Goal: Task Accomplishment & Management: Complete application form

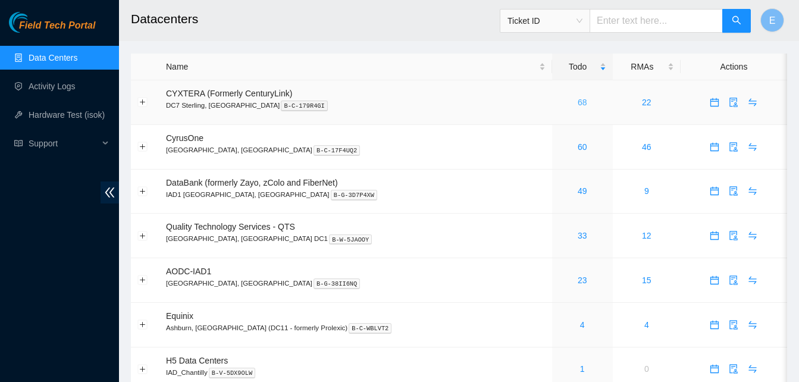
click at [577, 103] on link "68" at bounding box center [582, 103] width 10 height 10
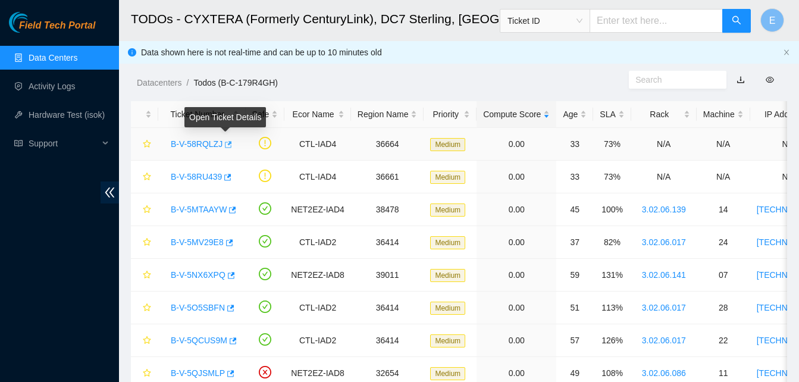
click at [224, 145] on icon "button" at bounding box center [227, 144] width 8 height 8
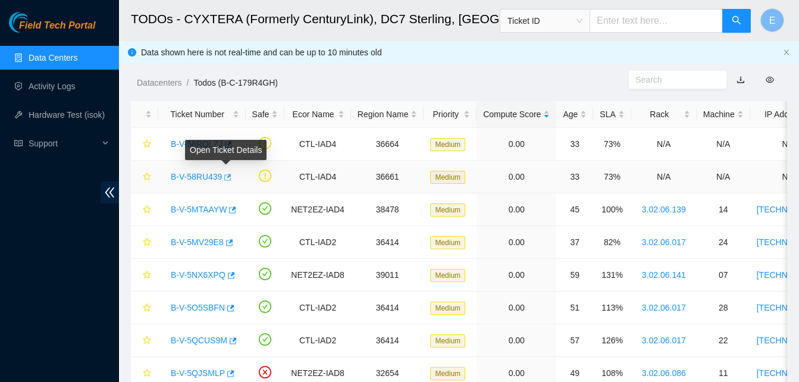
click at [225, 178] on icon "button" at bounding box center [226, 177] width 8 height 8
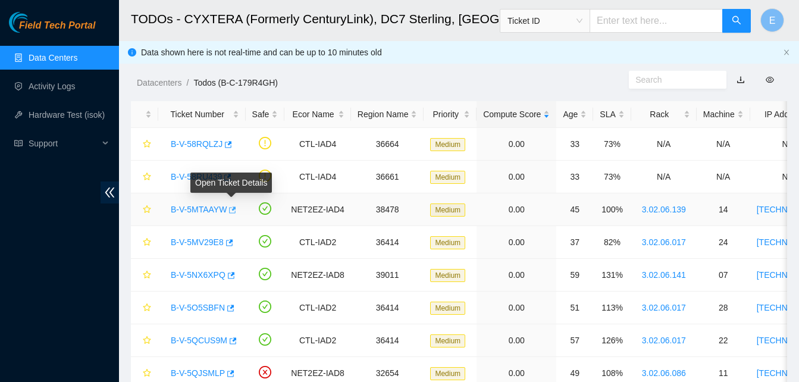
click at [231, 210] on icon "button" at bounding box center [231, 210] width 8 height 8
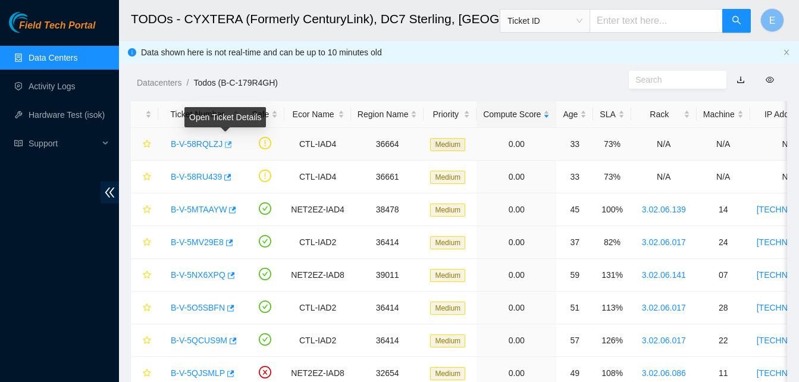
click at [224, 145] on icon "button" at bounding box center [227, 144] width 8 height 8
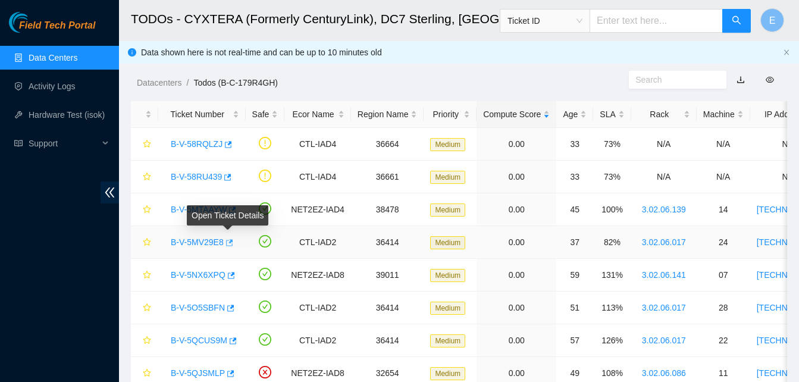
click at [226, 242] on icon "button" at bounding box center [228, 242] width 8 height 8
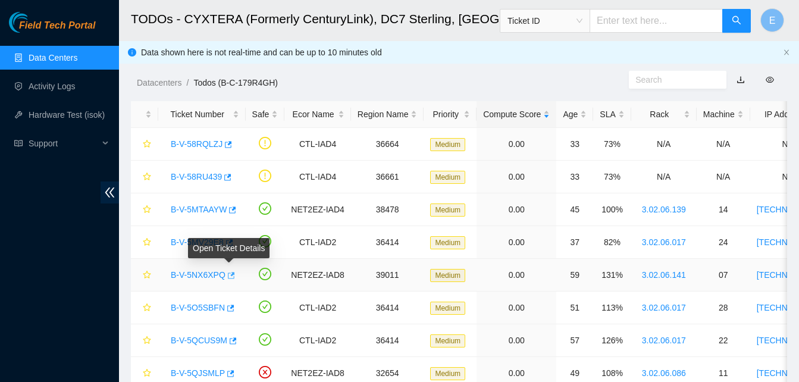
click at [226, 276] on icon "button" at bounding box center [230, 275] width 8 height 8
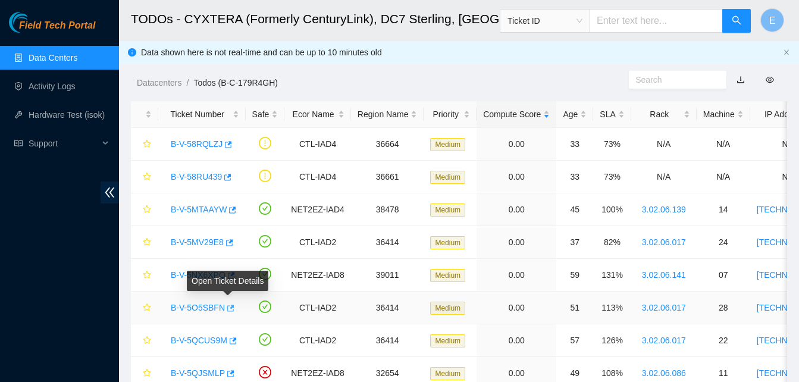
click at [227, 307] on icon "button" at bounding box center [229, 308] width 8 height 8
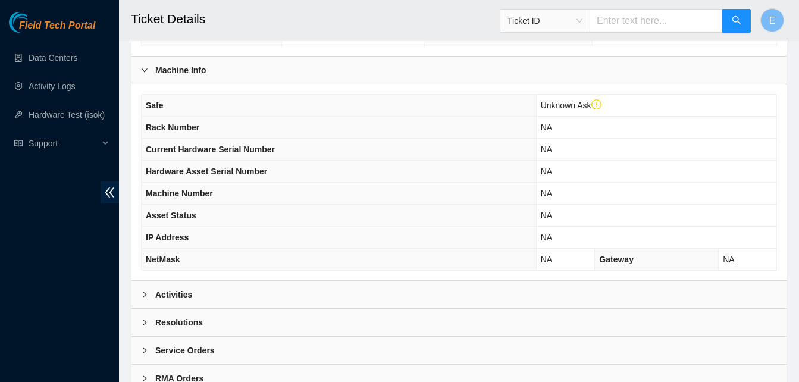
scroll to position [435, 0]
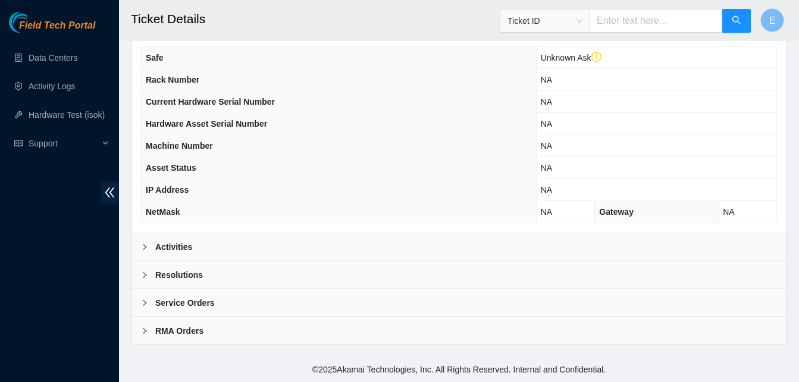
click at [179, 246] on b "Activities" at bounding box center [173, 246] width 37 height 13
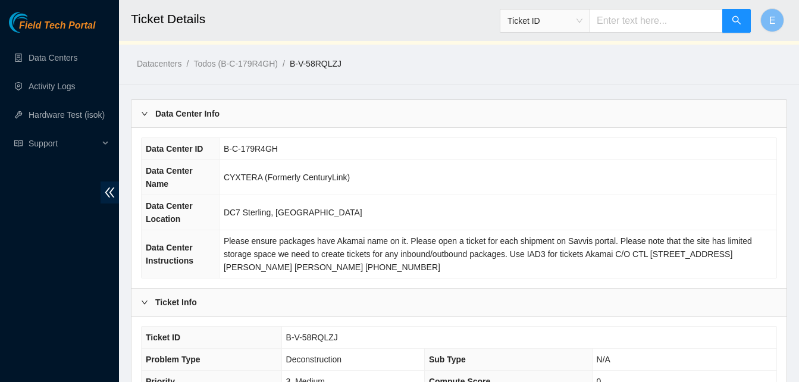
scroll to position [0, 0]
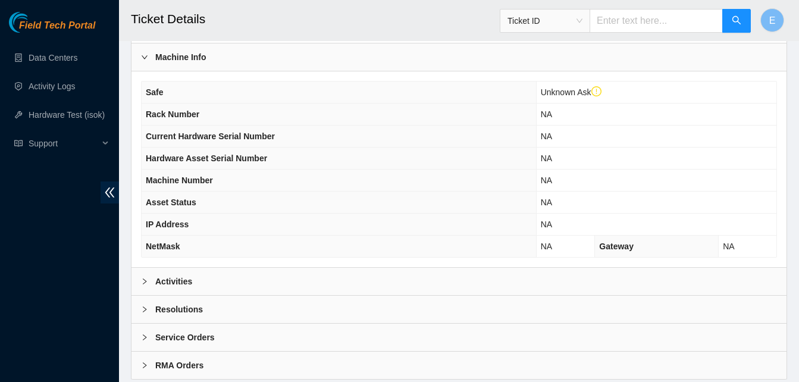
scroll to position [435, 0]
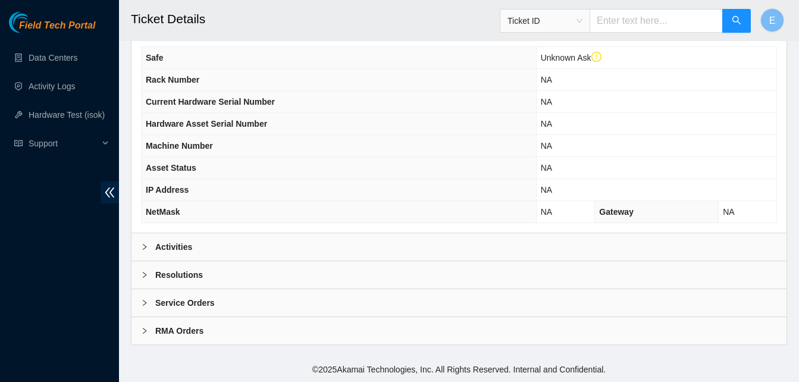
click at [181, 249] on b "Activities" at bounding box center [173, 246] width 37 height 13
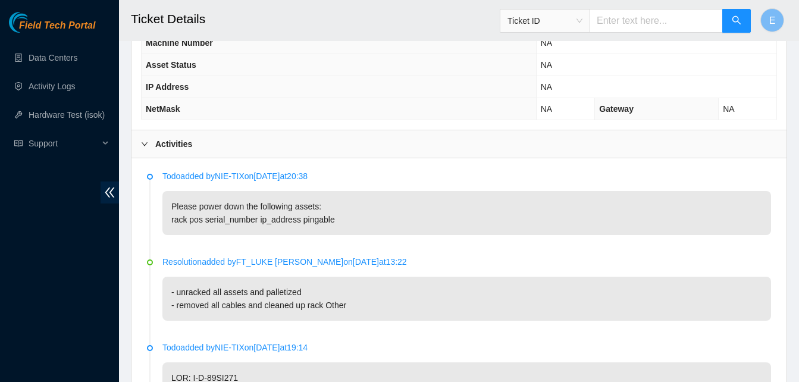
scroll to position [538, 0]
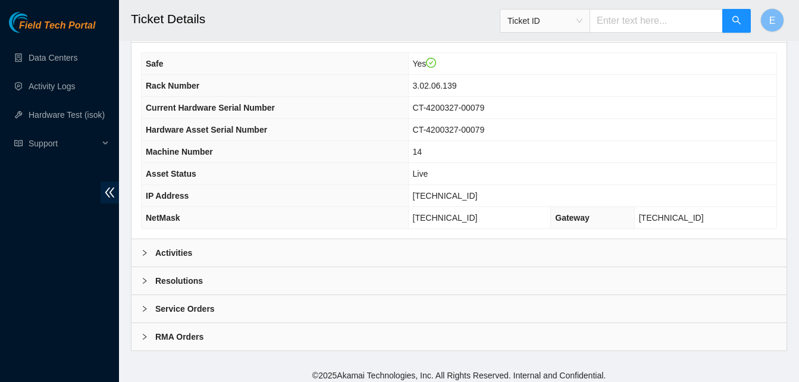
scroll to position [407, 0]
click at [174, 252] on b "Activities" at bounding box center [173, 252] width 37 height 13
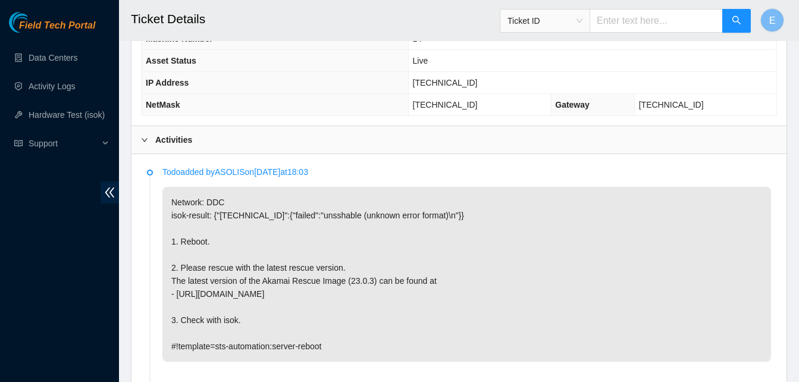
scroll to position [520, 0]
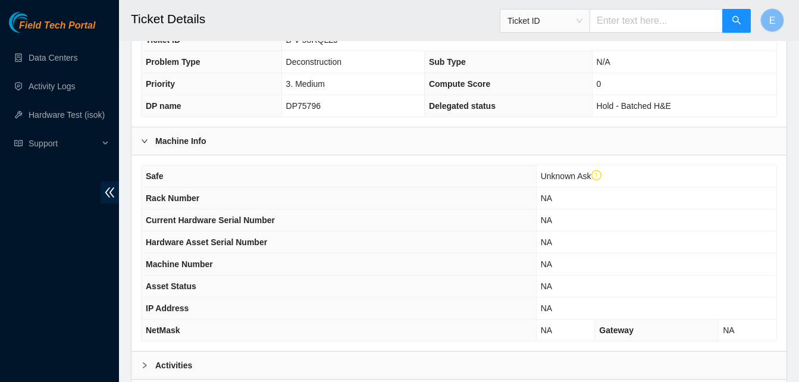
scroll to position [320, 0]
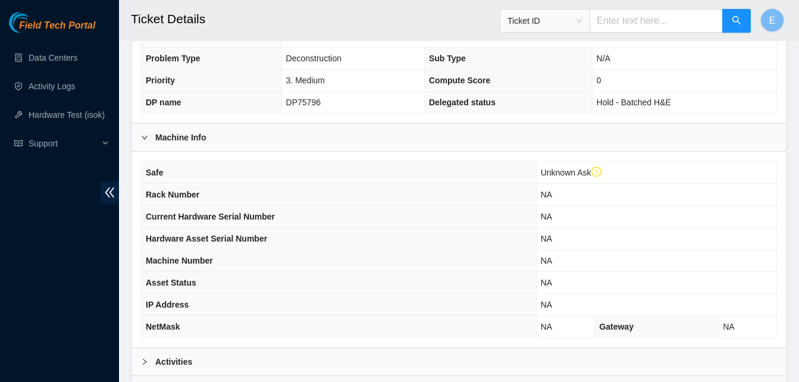
click at [173, 359] on b "Activities" at bounding box center [173, 361] width 37 height 13
click at [165, 361] on b "Activities" at bounding box center [173, 361] width 37 height 13
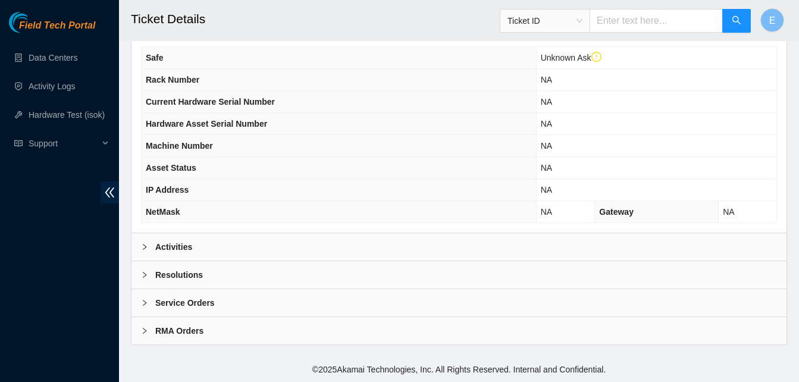
click at [174, 246] on b "Activities" at bounding box center [173, 246] width 37 height 13
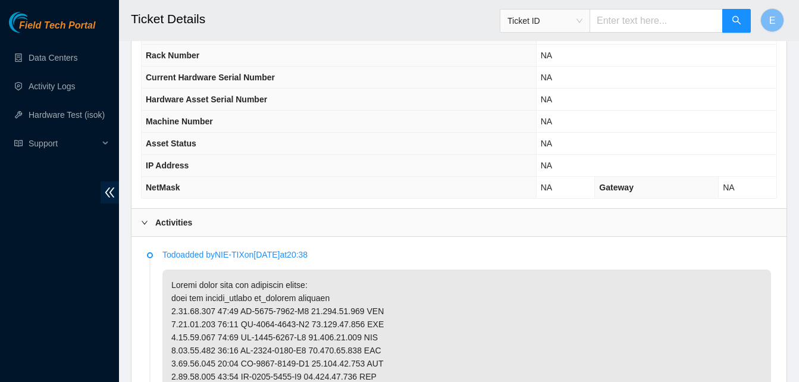
scroll to position [458, 0]
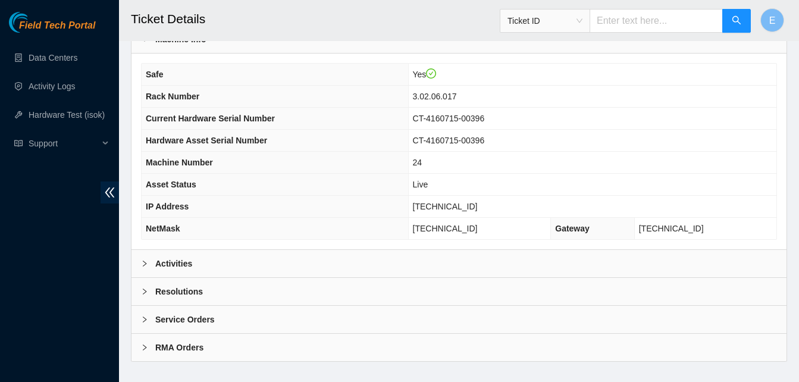
scroll to position [412, 0]
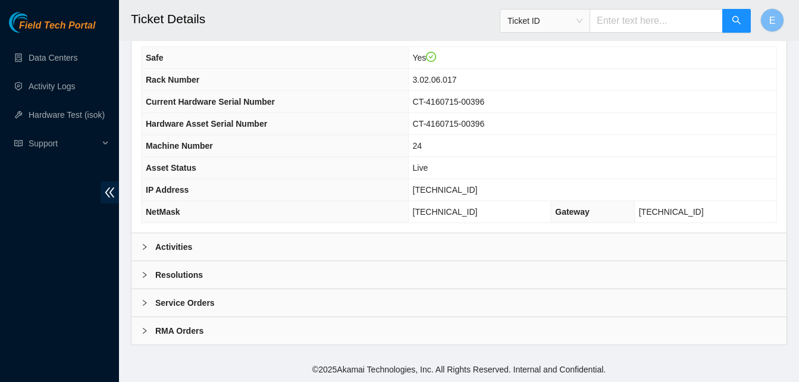
click at [173, 246] on b "Activities" at bounding box center [173, 246] width 37 height 13
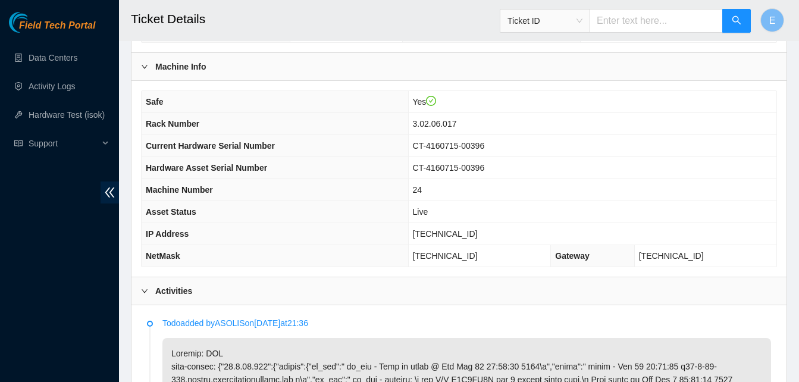
scroll to position [369, 0]
click at [477, 142] on span "CT-4160715-00396" at bounding box center [449, 145] width 72 height 10
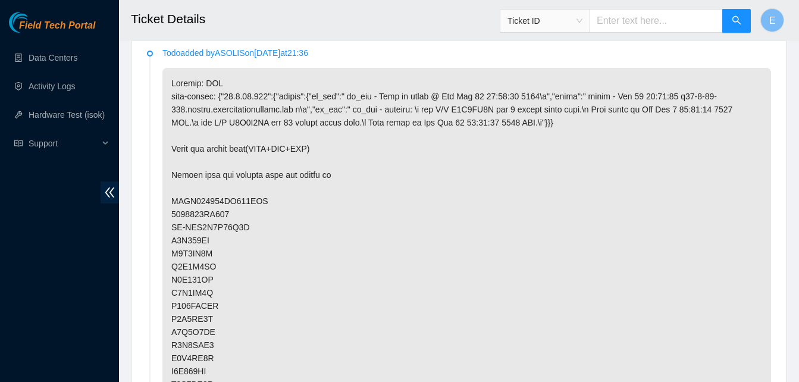
scroll to position [714, 0]
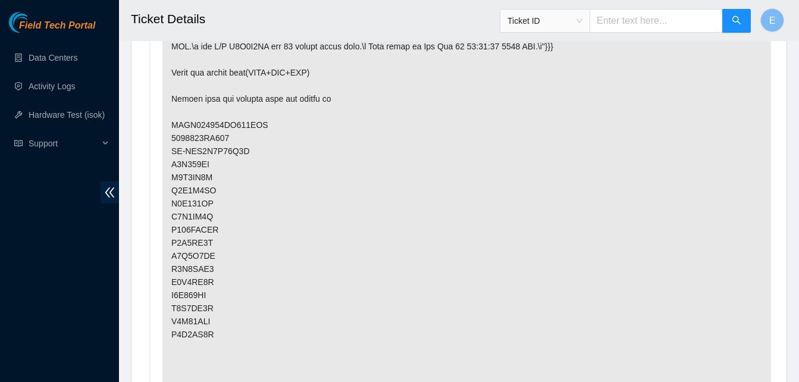
click at [414, 265] on p at bounding box center [466, 236] width 608 height 489
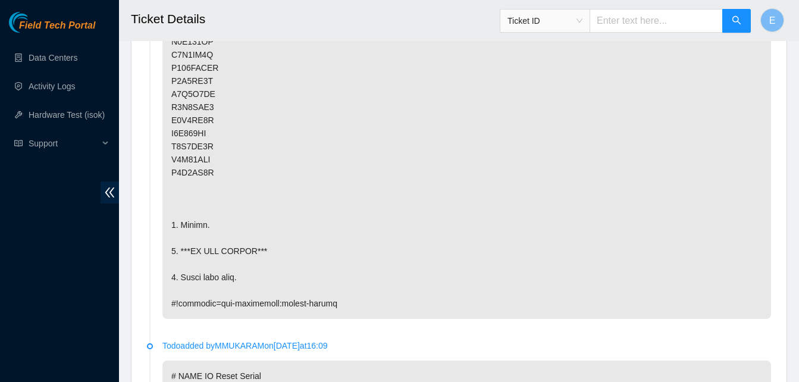
scroll to position [876, 0]
click at [431, 253] on p at bounding box center [466, 73] width 608 height 489
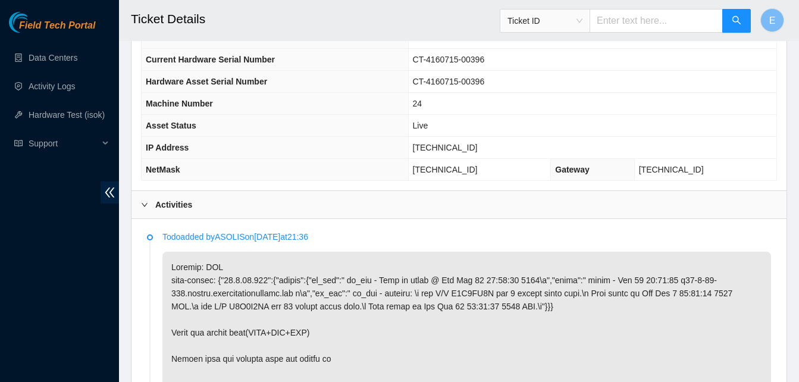
scroll to position [454, 0]
drag, startPoint x: 438, startPoint y: 147, endPoint x: 479, endPoint y: 151, distance: 41.2
click at [477, 151] on span "96.7.74.235" at bounding box center [445, 148] width 65 height 10
copy span "96.7.74.235"
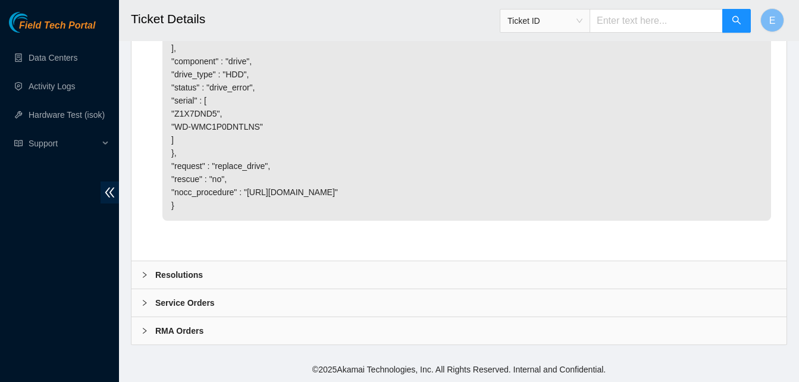
scroll to position [4700, 0]
click at [186, 275] on b "Resolutions" at bounding box center [179, 274] width 48 height 13
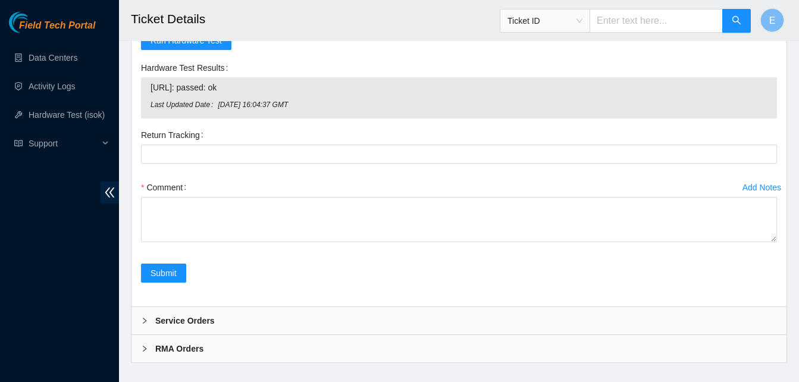
scroll to position [4884, 0]
checkbox input "true"
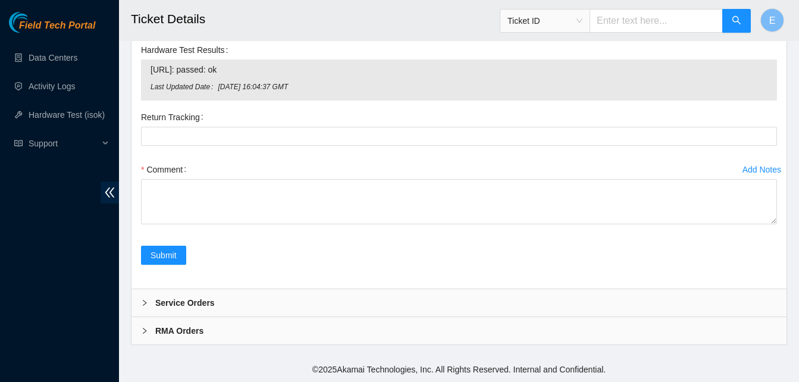
scroll to position [5073, 0]
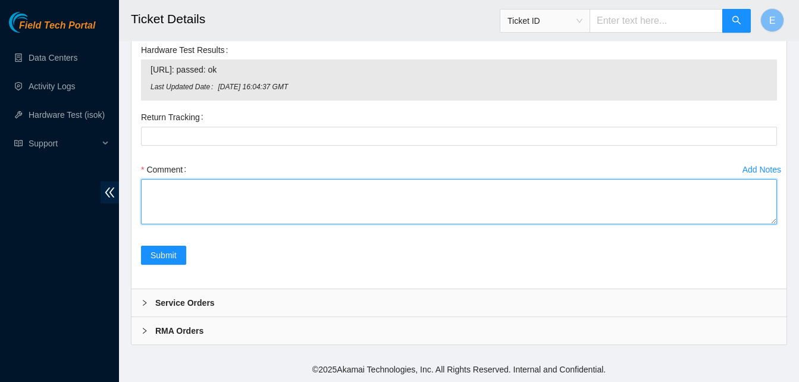
click at [163, 189] on textarea "Comment" at bounding box center [459, 201] width 636 height 45
paste textarea "96.7.74.235 : failed: disk: disk - Missing disk(s) Currently responding disks: …"
drag, startPoint x: 762, startPoint y: 222, endPoint x: 766, endPoint y: 241, distance: 19.6
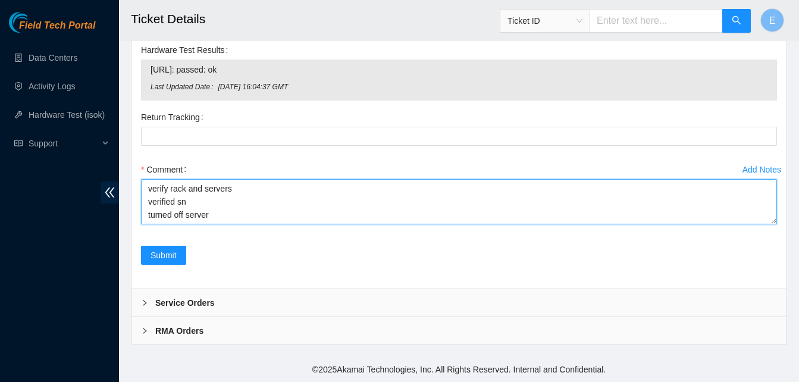
click at [766, 241] on div "Add Notes Comment verify rack and servers verified sn turned off server checked…" at bounding box center [458, 203] width 645 height 86
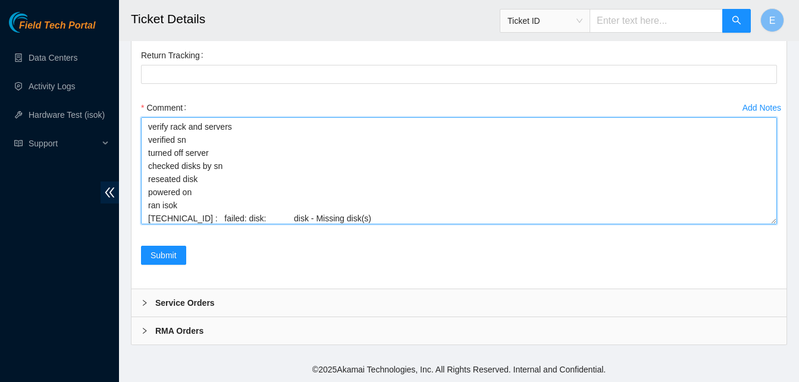
drag, startPoint x: 774, startPoint y: 223, endPoint x: 778, endPoint y: 285, distance: 62.6
click at [778, 246] on div "Add Notes Comment verify rack and servers verified sn turned off server checked…" at bounding box center [458, 171] width 645 height 147
click at [181, 224] on textarea "verify rack and servers verified sn turned off server checked disks by sn resea…" at bounding box center [459, 171] width 636 height 108
type textarea "verify rack and servers verified sn turned off server checked disks by sn resea…"
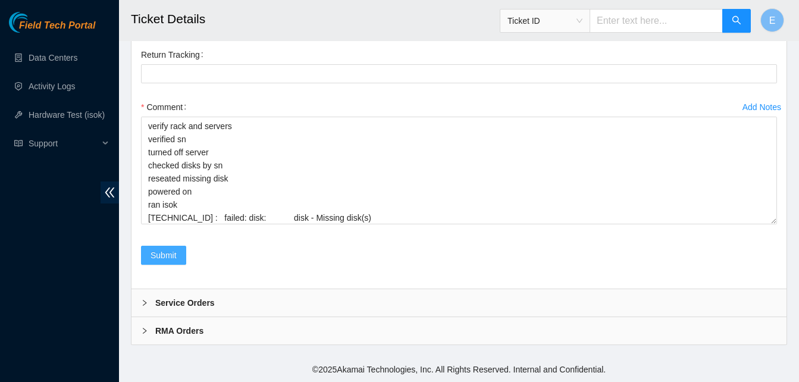
click at [172, 262] on span "Submit" at bounding box center [163, 255] width 26 height 13
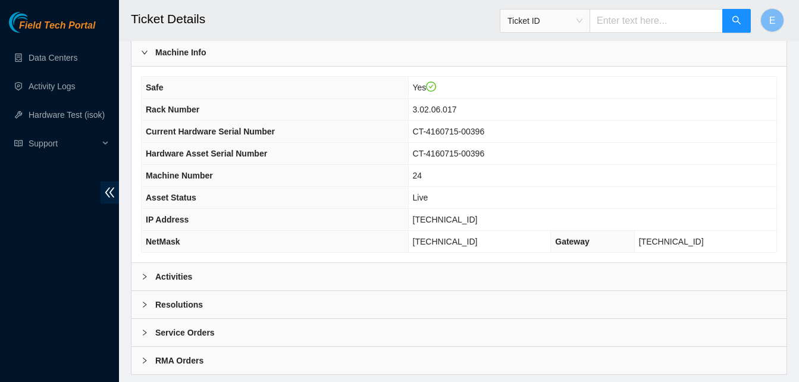
scroll to position [412, 0]
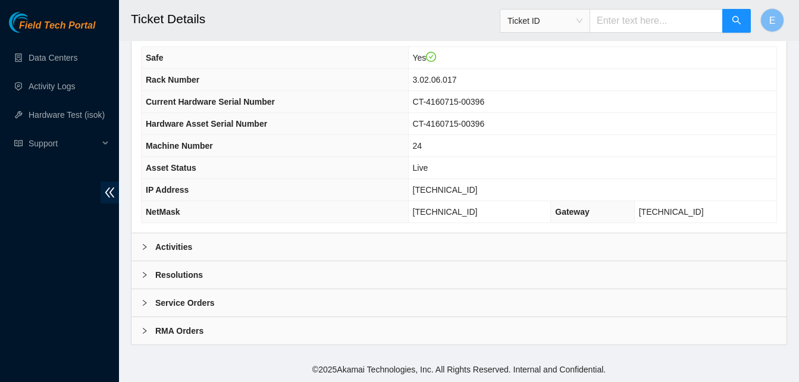
click at [181, 245] on b "Activities" at bounding box center [173, 246] width 37 height 13
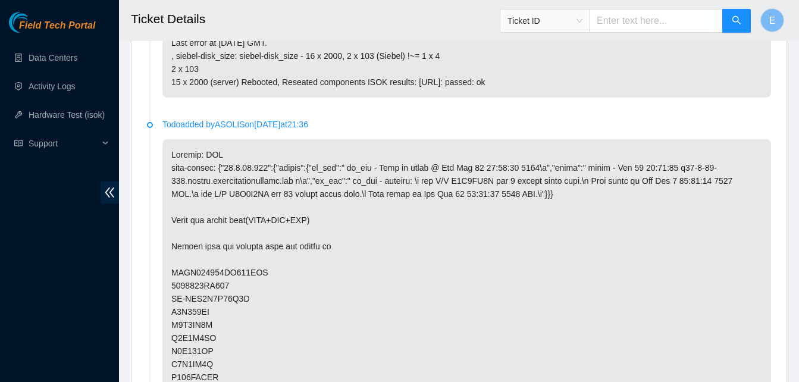
scroll to position [954, 0]
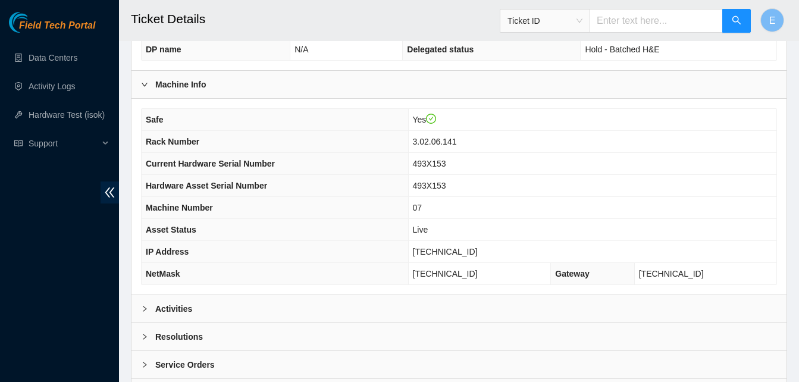
scroll to position [412, 0]
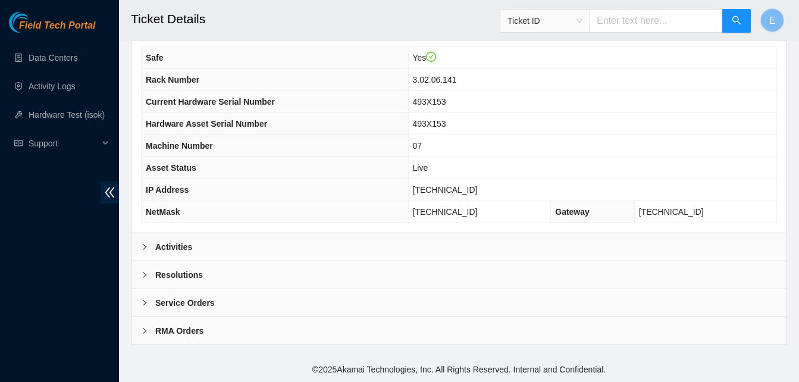
click at [178, 247] on b "Activities" at bounding box center [173, 246] width 37 height 13
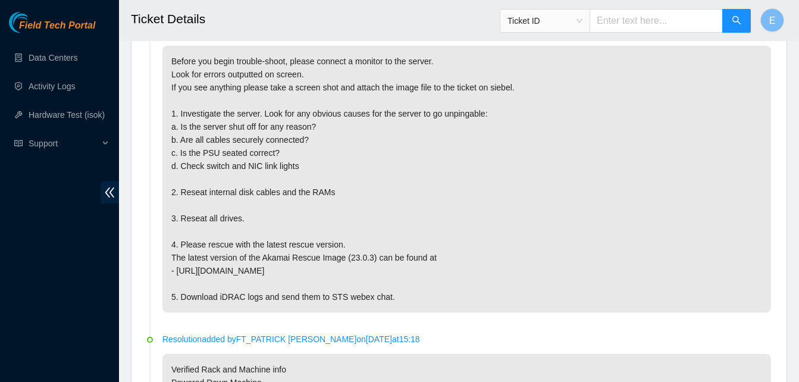
scroll to position [659, 0]
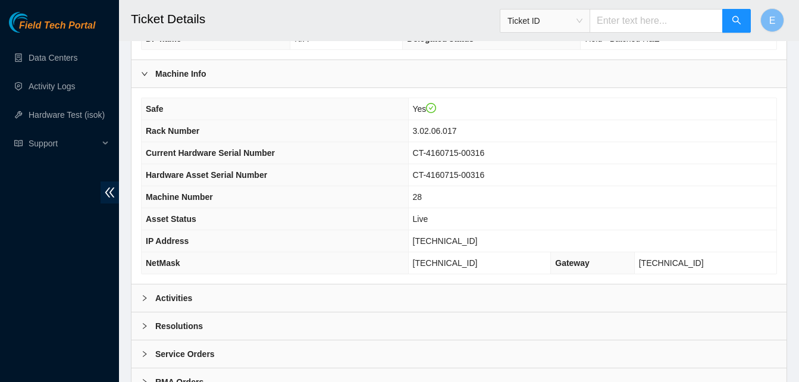
scroll to position [412, 0]
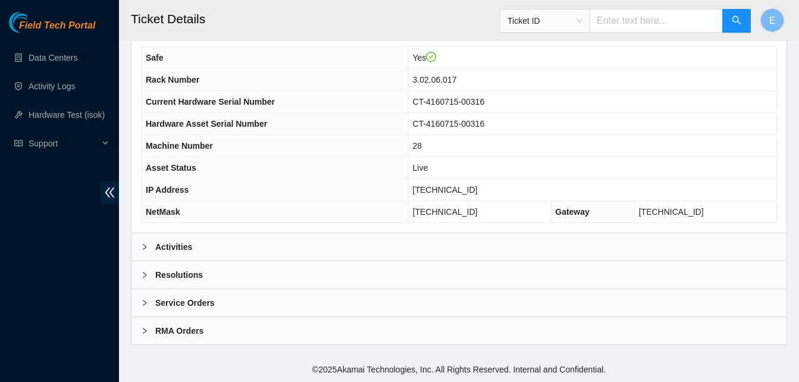
click at [173, 247] on b "Activities" at bounding box center [173, 246] width 37 height 13
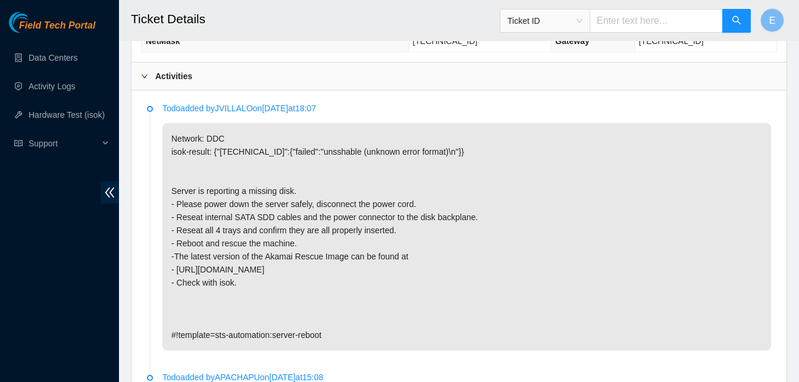
scroll to position [583, 0]
click at [158, 243] on li "Todo added by [PERSON_NAME] on [DATE] 18:07 Network: DDC isok-result: {"[TECHNI…" at bounding box center [459, 239] width 624 height 269
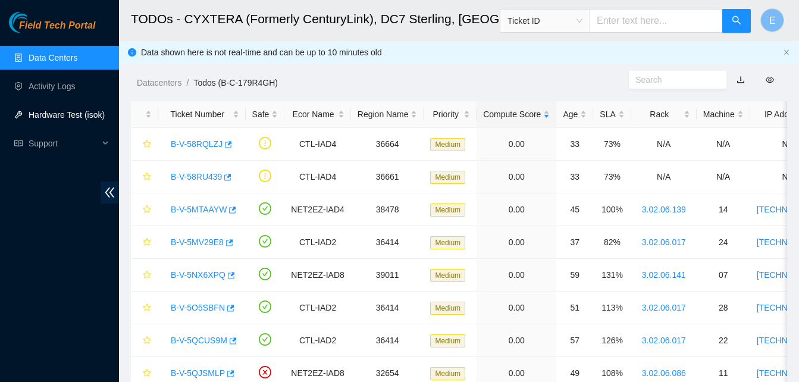
click at [60, 114] on link "Hardware Test (isok)" at bounding box center [67, 115] width 76 height 10
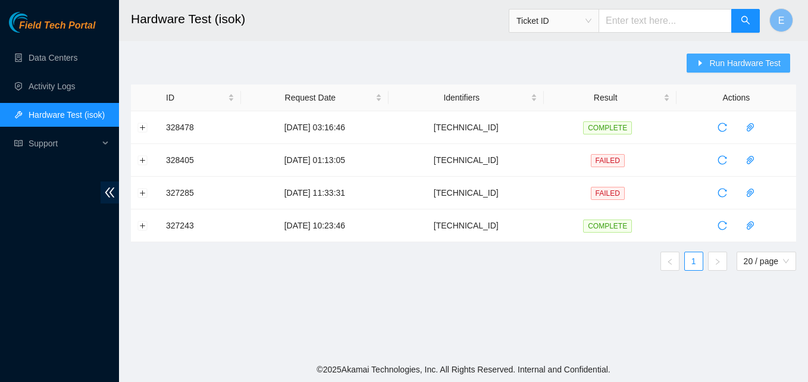
click at [726, 64] on span "Run Hardware Test" at bounding box center [744, 62] width 71 height 13
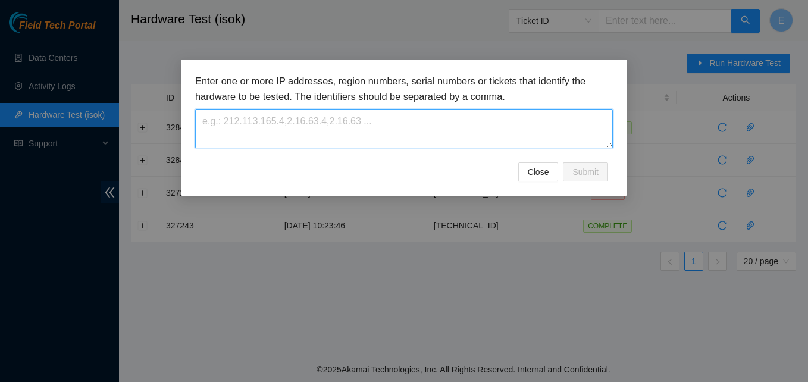
click at [259, 123] on textarea at bounding box center [403, 128] width 417 height 39
paste textarea "96.7.74.235"
type textarea "96.7.74.235"
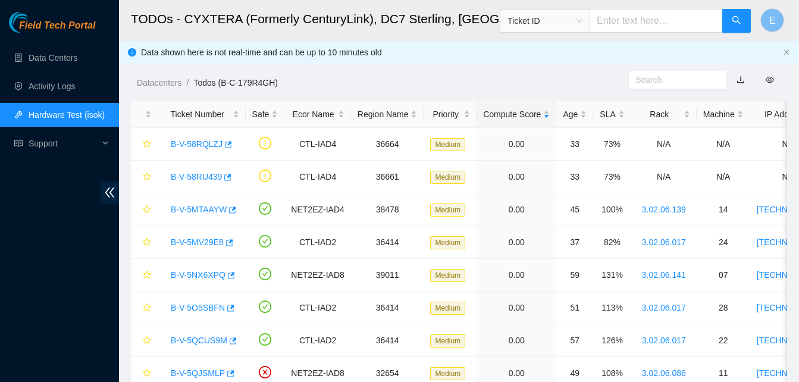
click at [61, 119] on link "Hardware Test (isok)" at bounding box center [67, 115] width 76 height 10
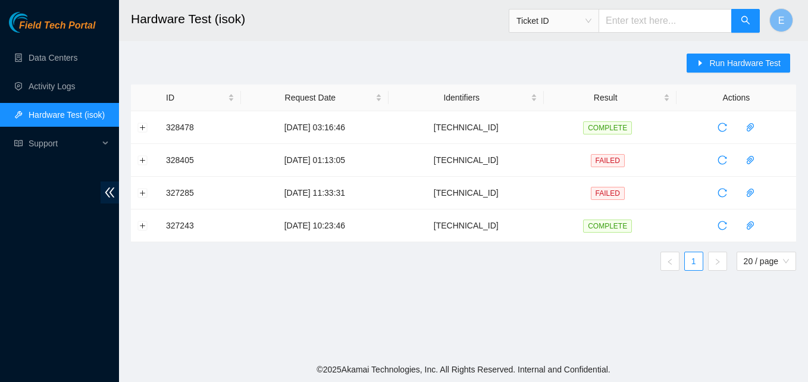
drag, startPoint x: 721, startPoint y: 61, endPoint x: 688, endPoint y: 56, distance: 33.0
click at [688, 56] on div "Run Hardware Test ID Request Date Identifiers Result Actions 328478 28-08-2025 …" at bounding box center [463, 167] width 665 height 227
click at [723, 60] on span "Run Hardware Test" at bounding box center [744, 62] width 71 height 13
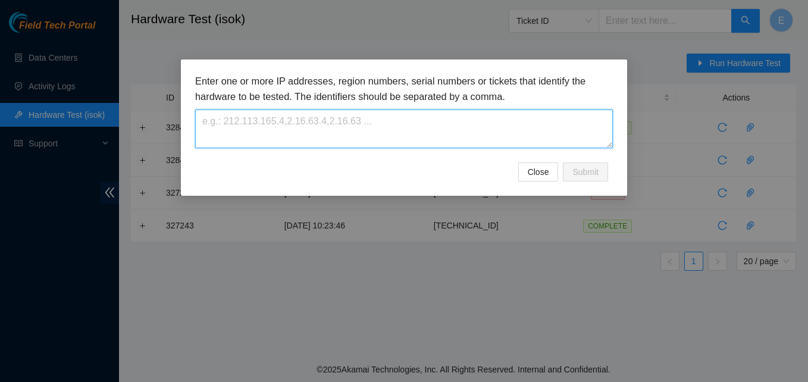
click at [232, 116] on textarea at bounding box center [403, 128] width 417 height 39
paste textarea "[TECHNICAL_ID]"
type textarea "[TECHNICAL_ID]"
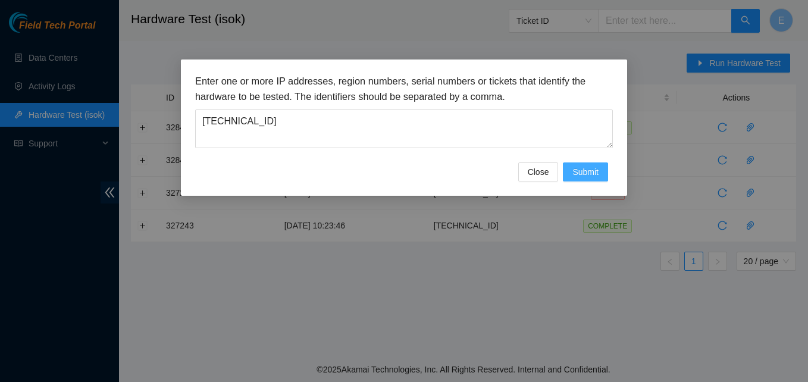
drag, startPoint x: 590, startPoint y: 169, endPoint x: 579, endPoint y: 172, distance: 11.1
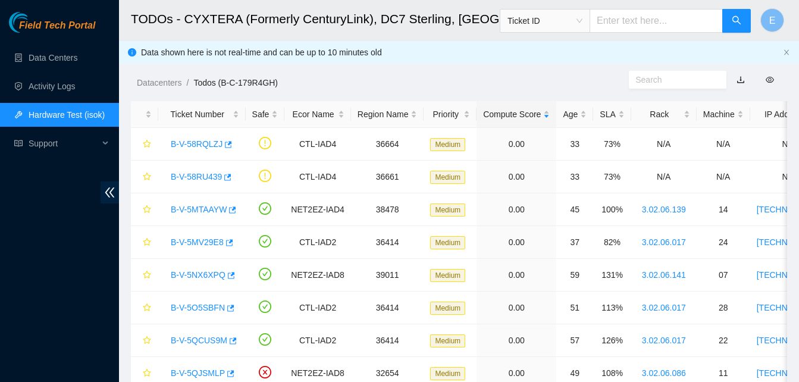
click at [77, 110] on link "Hardware Test (isok)" at bounding box center [67, 115] width 76 height 10
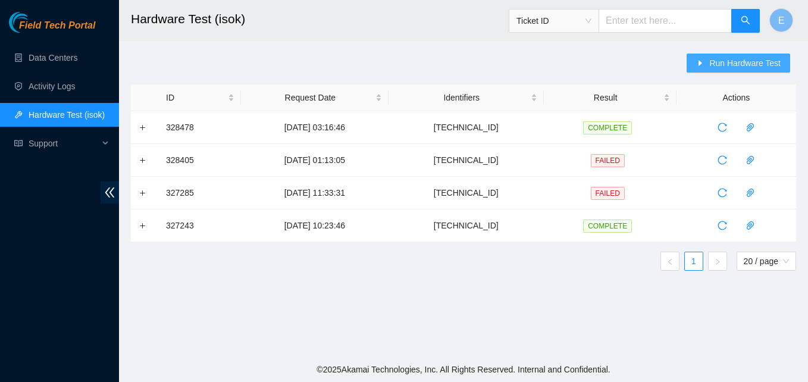
click at [731, 61] on span "Run Hardware Test" at bounding box center [744, 62] width 71 height 13
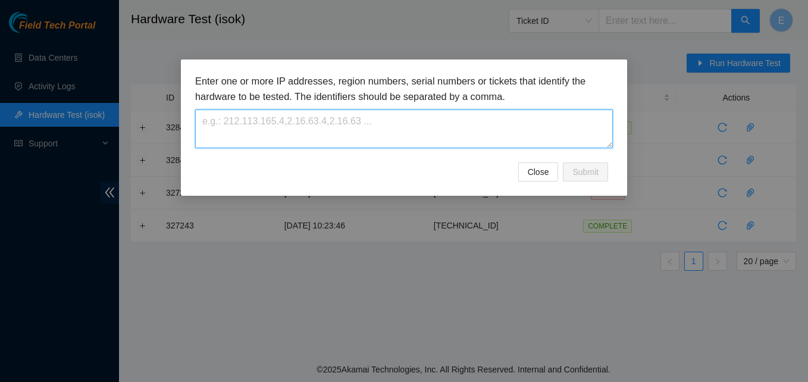
click at [299, 136] on textarea at bounding box center [403, 128] width 417 height 39
paste textarea "[TECHNICAL_ID]"
type textarea "[TECHNICAL_ID]"
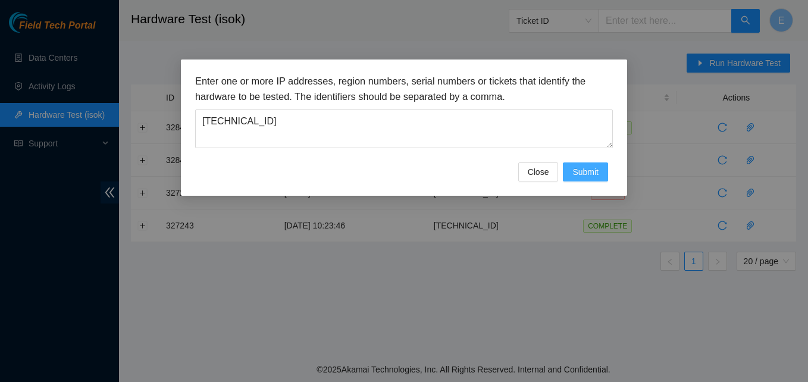
click at [572, 177] on span "Submit" at bounding box center [585, 171] width 26 height 13
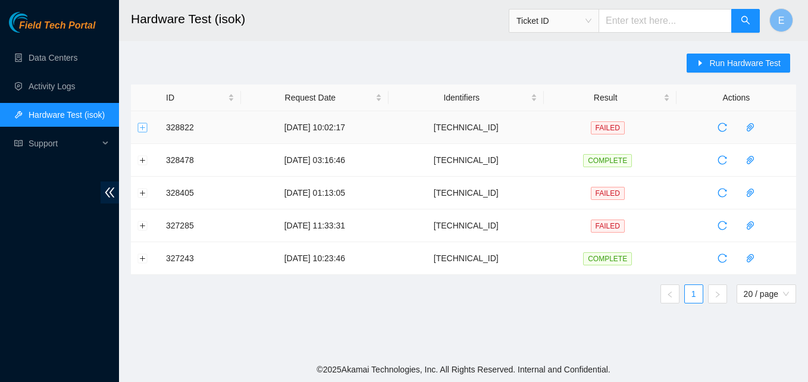
click at [144, 128] on button "Expand row" at bounding box center [143, 127] width 10 height 10
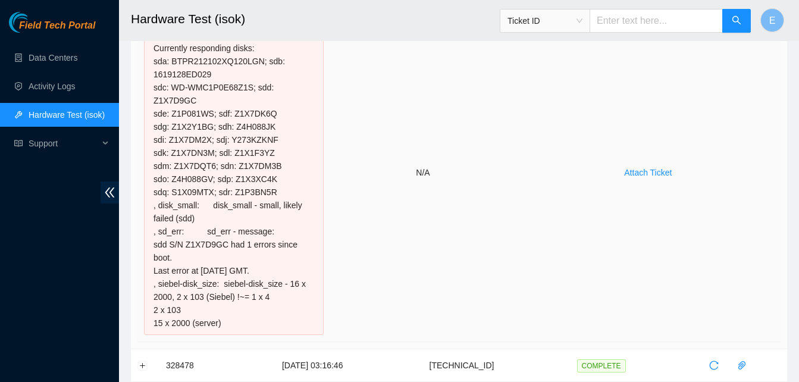
scroll to position [174, 0]
drag, startPoint x: 227, startPoint y: 300, endPoint x: 146, endPoint y: 253, distance: 93.0
drag, startPoint x: 146, startPoint y: 253, endPoint x: 257, endPoint y: 281, distance: 114.5
click at [257, 281] on div "96.7.74.235 : failed: disk: disk - Missing disk(s) Currently responding disks: …" at bounding box center [234, 172] width 180 height 325
drag, startPoint x: 225, startPoint y: 300, endPoint x: 150, endPoint y: 51, distance: 259.4
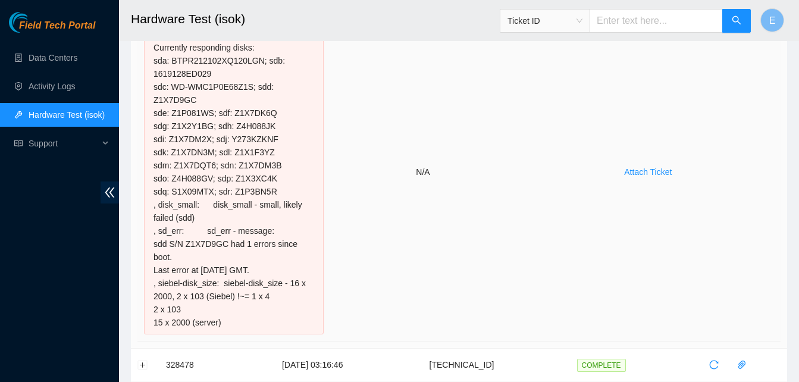
click at [150, 51] on div "96.7.74.235 : failed: disk: disk - Missing disk(s) Currently responding disks: …" at bounding box center [234, 172] width 180 height 325
copy div "Currently responding disks: sda: BTPR212102XQ120LGN; sdb: 1619128ED029 sdc: WD-…"
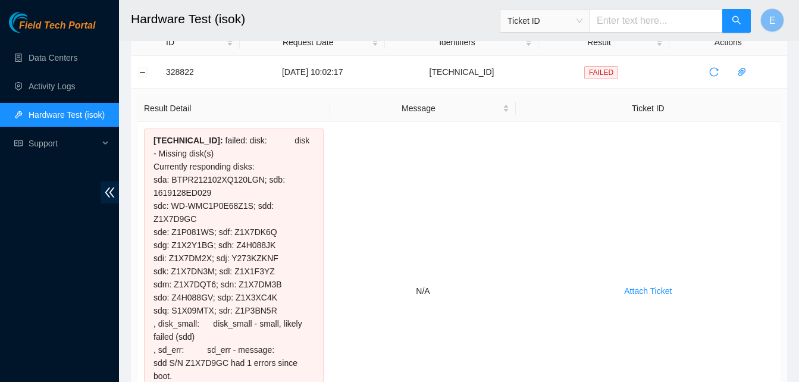
scroll to position [48, 0]
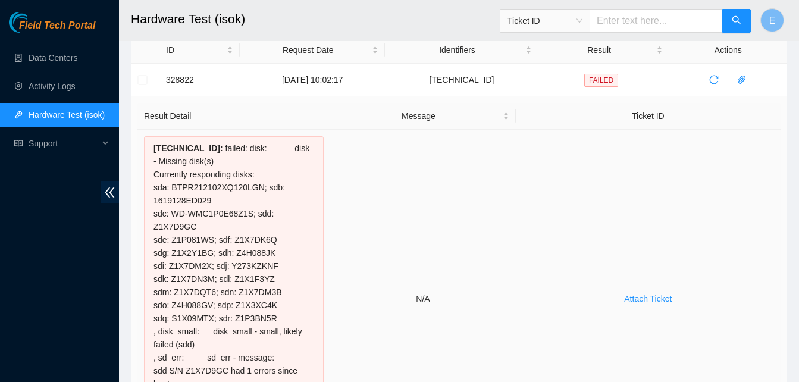
click at [150, 148] on div "96.7.74.235 : failed: disk: disk - Missing disk(s) Currently responding disks: …" at bounding box center [234, 298] width 180 height 325
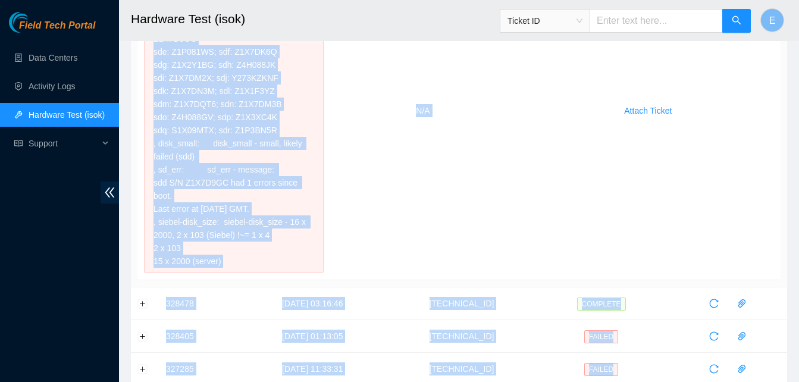
scroll to position [321, 0]
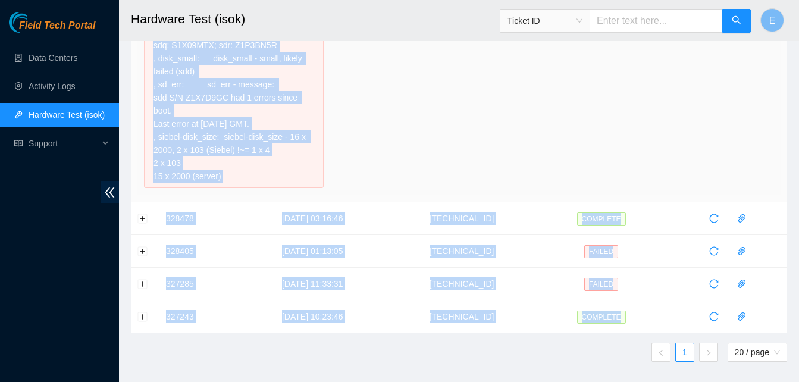
drag, startPoint x: 150, startPoint y: 148, endPoint x: 219, endPoint y: 166, distance: 71.4
click at [219, 166] on td "96.7.74.235 : failed: disk: disk - Missing disk(s) Currently responding disks: …" at bounding box center [233, 26] width 193 height 338
copy div "96.7.74.235 : failed: disk: disk - Missing disk(s) Currently responding disks: …"
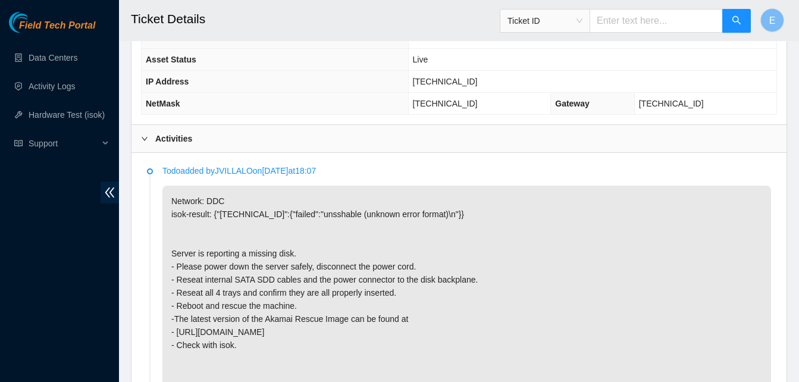
scroll to position [558, 0]
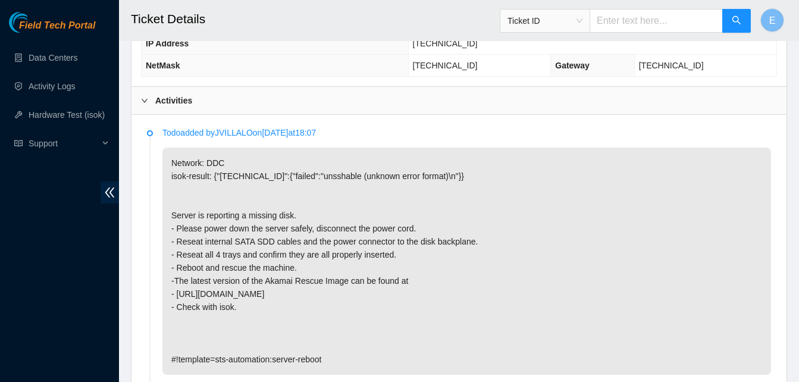
click at [340, 269] on p "Network: DDC isok-result: {"[TECHNICAL_ID]":{"failed":"unsshable (unknown error…" at bounding box center [466, 260] width 608 height 227
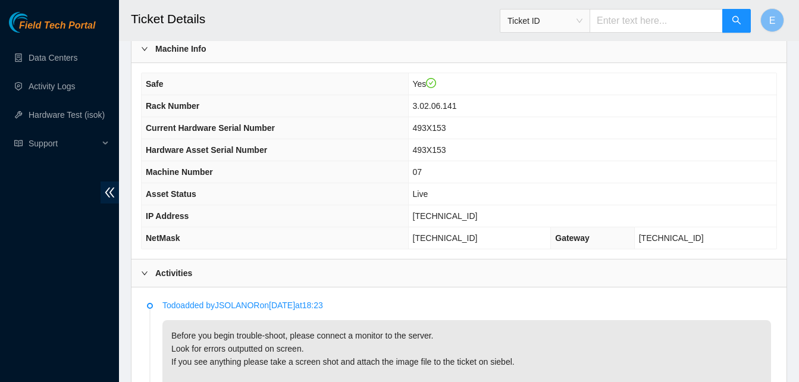
scroll to position [385, 0]
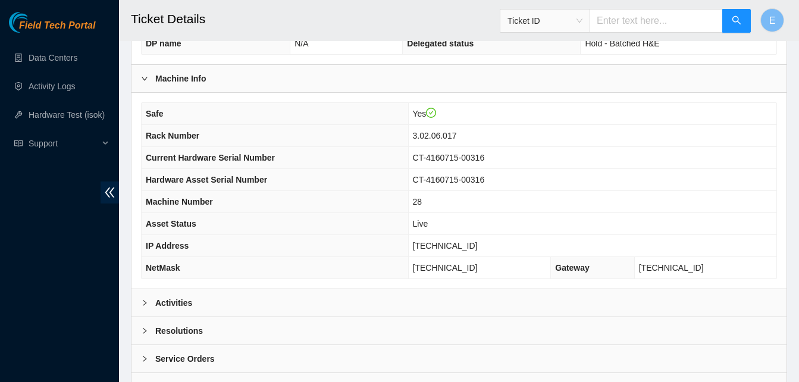
scroll to position [357, 0]
click at [173, 303] on b "Activities" at bounding box center [173, 302] width 37 height 13
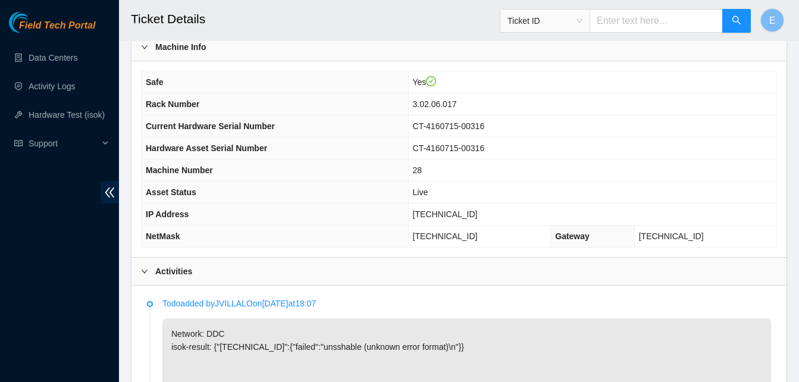
scroll to position [384, 0]
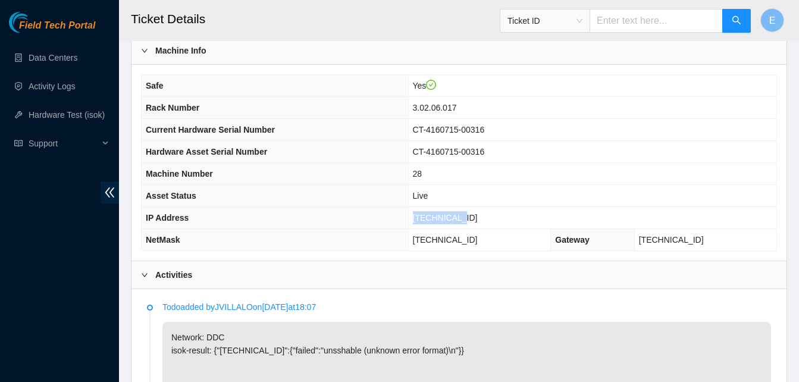
drag, startPoint x: 436, startPoint y: 218, endPoint x: 481, endPoint y: 222, distance: 44.8
click at [481, 222] on td "[TECHNICAL_ID]" at bounding box center [592, 218] width 368 height 22
copy span "[TECHNICAL_ID]"
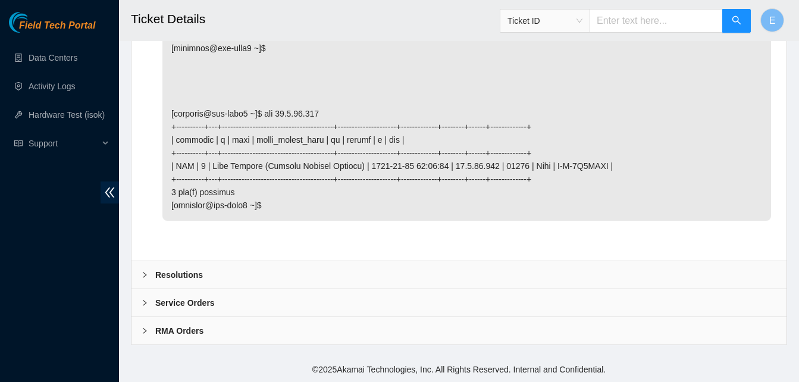
scroll to position [1531, 0]
click at [181, 275] on b "Resolutions" at bounding box center [179, 274] width 48 height 13
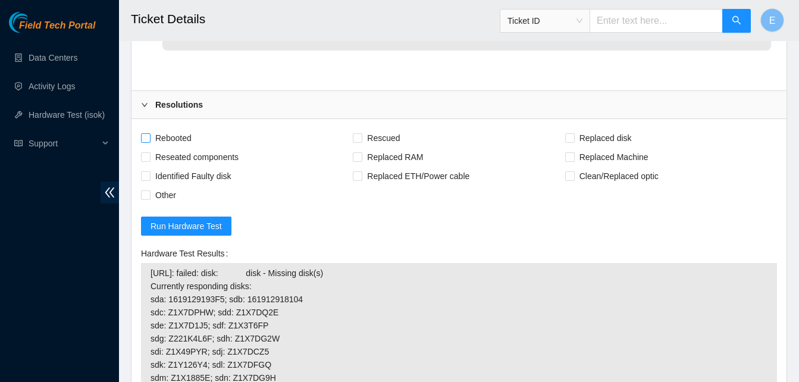
click at [146, 142] on input "Rebooted" at bounding box center [145, 137] width 8 height 8
checkbox input "true"
click at [365, 147] on span "Rescued" at bounding box center [383, 137] width 42 height 19
click at [361, 142] on input "Rescued" at bounding box center [357, 137] width 8 height 8
checkbox input "true"
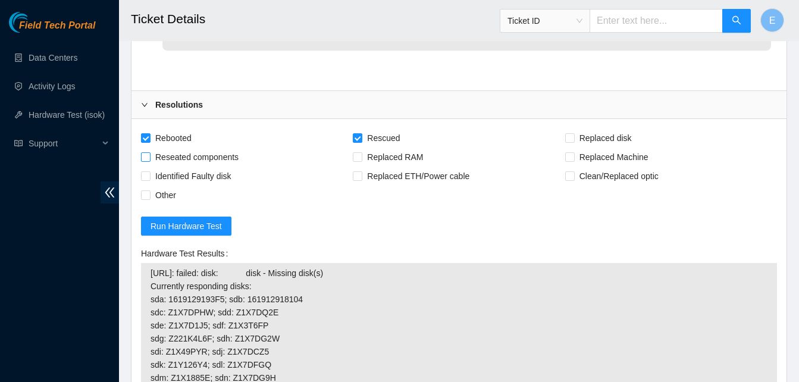
click at [144, 161] on input "Reseated components" at bounding box center [145, 156] width 8 height 8
checkbox input "true"
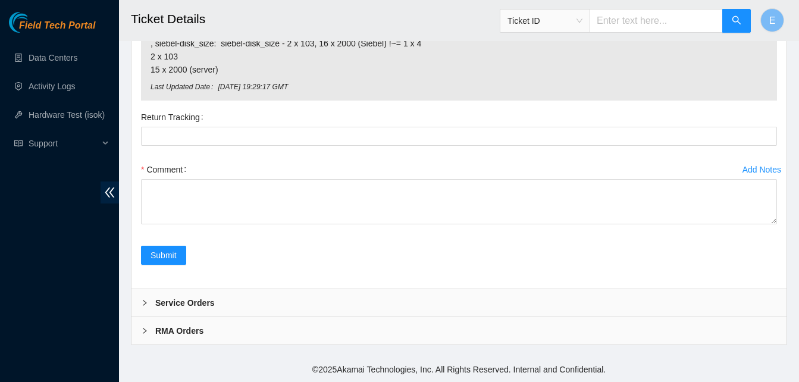
scroll to position [2090, 0]
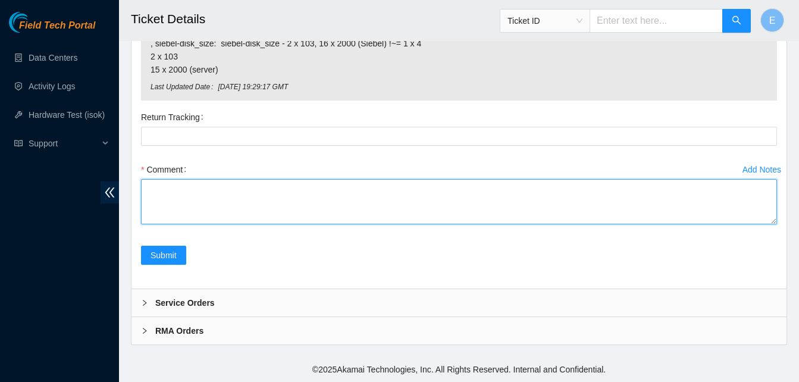
click at [147, 224] on textarea "Comment" at bounding box center [459, 201] width 636 height 45
click at [208, 224] on textarea "verify rack and server verify sn turned off server unplugged power and eth cord…" at bounding box center [459, 201] width 636 height 45
click at [188, 224] on textarea "verify rack and server verify sn turned off server unplugged power and eth cord…" at bounding box center [459, 201] width 636 height 45
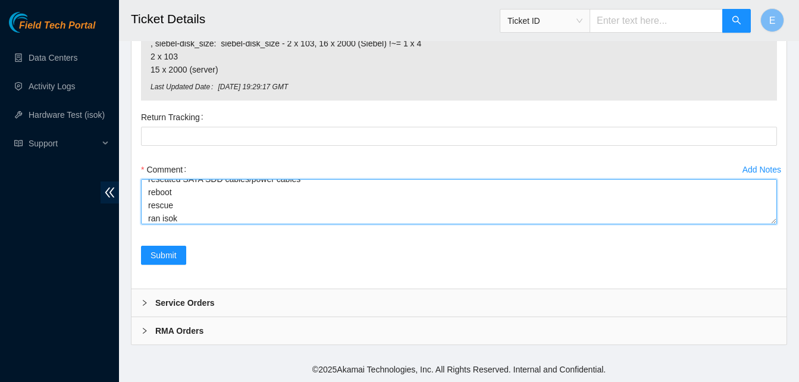
scroll to position [88, 0]
paste textarea "96.7.74.239 : failed: disk: disk - Missing disk(s) Currently responding disks: …"
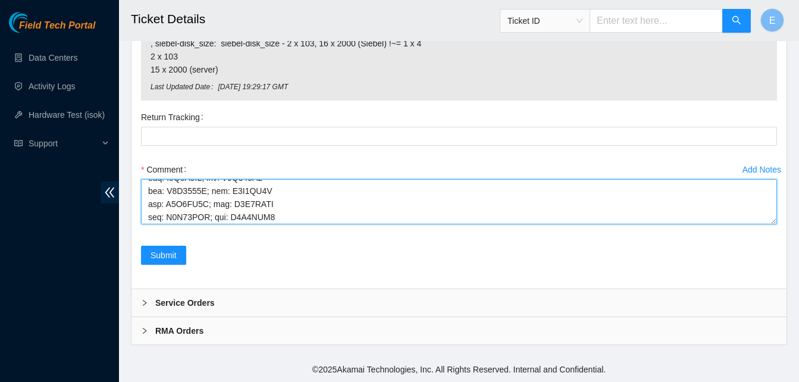
scroll to position [392, 0]
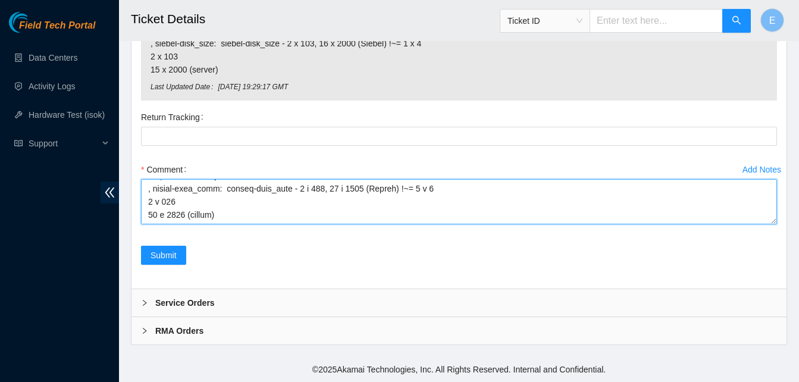
drag, startPoint x: 146, startPoint y: 252, endPoint x: 245, endPoint y: 303, distance: 111.2
click at [245, 246] on div "Add Notes Comment" at bounding box center [458, 203] width 645 height 86
type textarea "verify rack and server verify sn turned off server unplugged power and eth cord…"
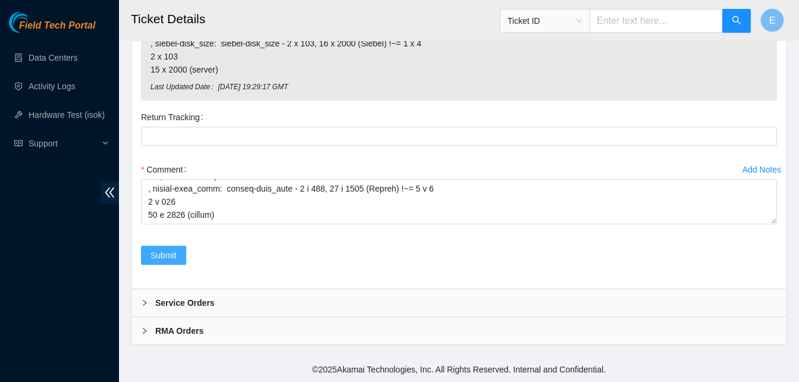
click at [156, 262] on span "Submit" at bounding box center [163, 255] width 26 height 13
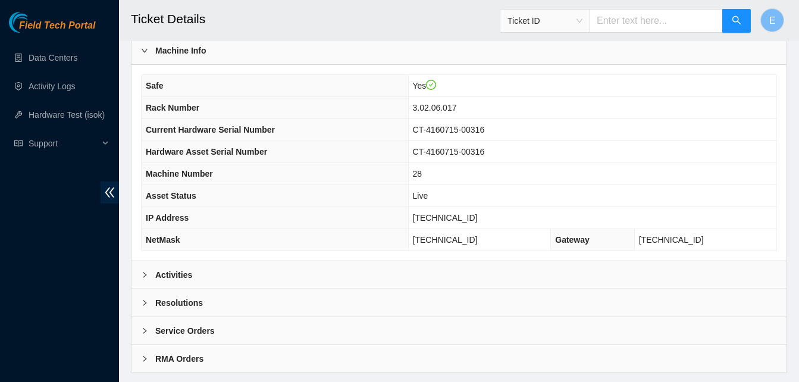
scroll to position [412, 0]
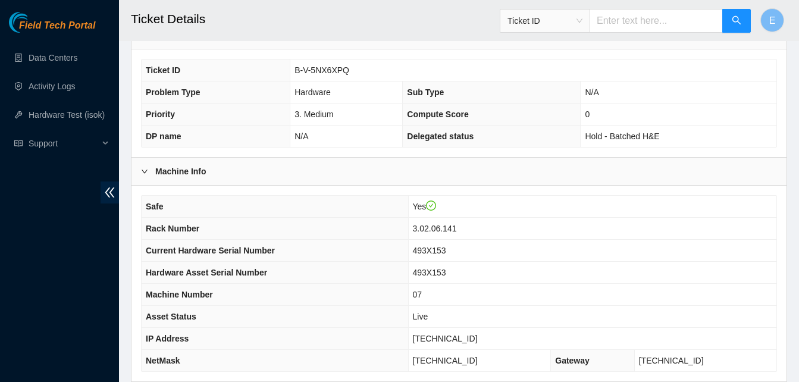
scroll to position [412, 0]
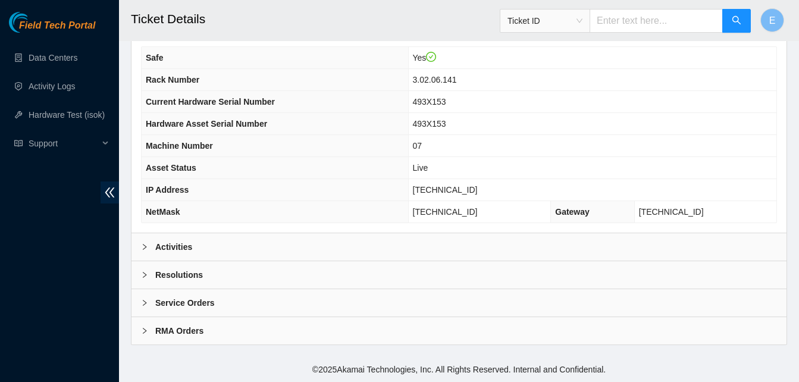
click at [169, 245] on b "Activities" at bounding box center [173, 246] width 37 height 13
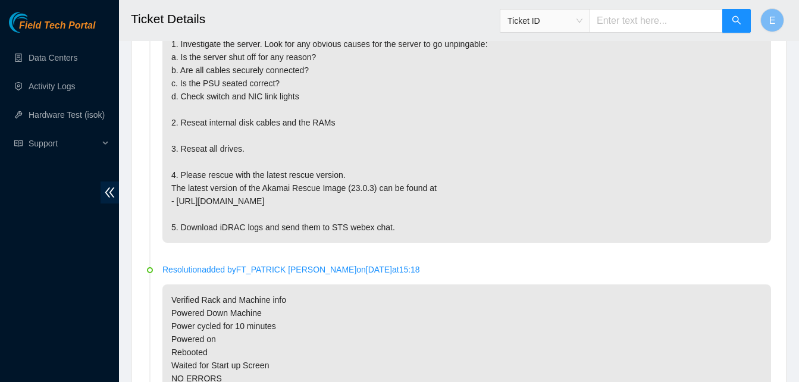
scroll to position [733, 0]
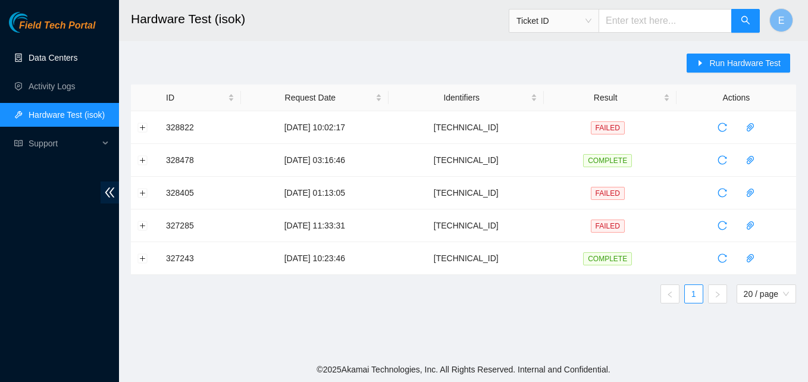
click at [47, 61] on link "Data Centers" at bounding box center [53, 58] width 49 height 10
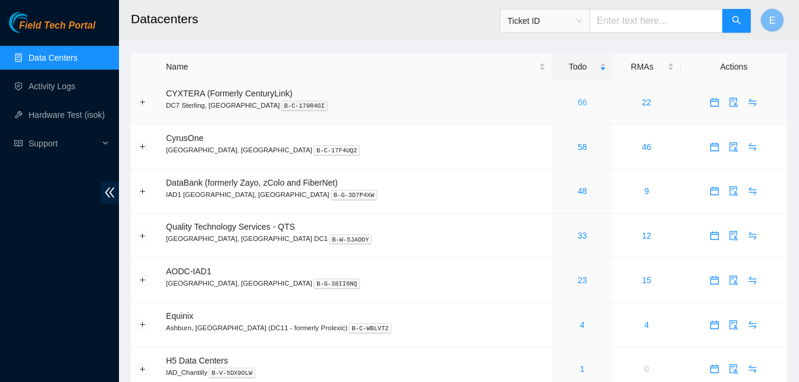
click at [577, 103] on link "66" at bounding box center [582, 103] width 10 height 10
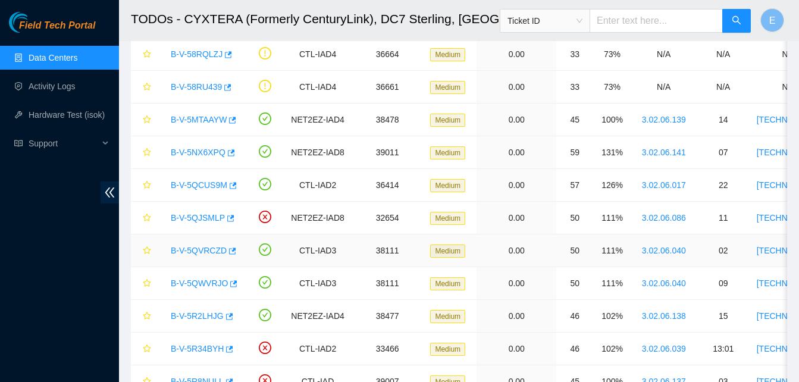
scroll to position [91, 0]
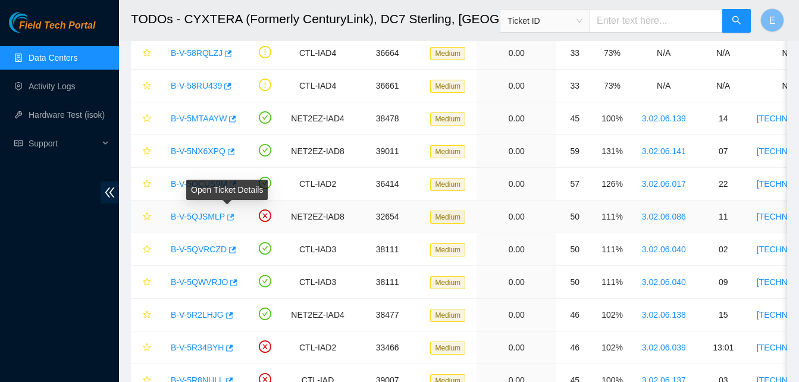
click at [225, 216] on icon "button" at bounding box center [229, 217] width 8 height 8
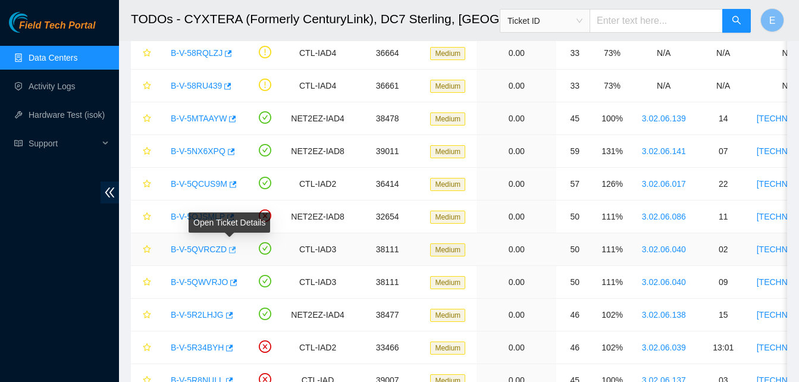
click at [230, 251] on icon "button" at bounding box center [231, 250] width 8 height 8
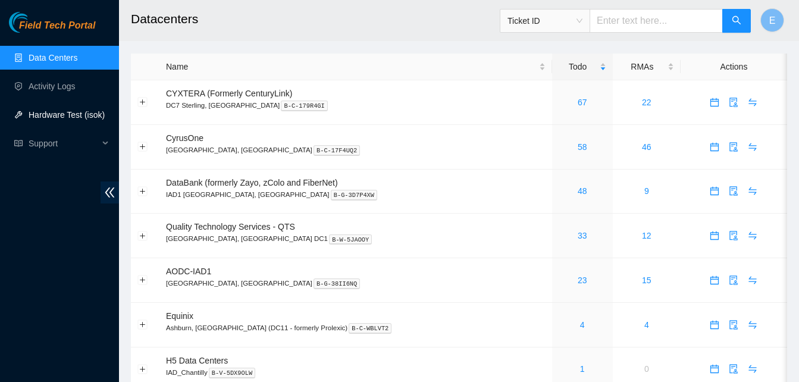
click at [56, 116] on link "Hardware Test (isok)" at bounding box center [67, 115] width 76 height 10
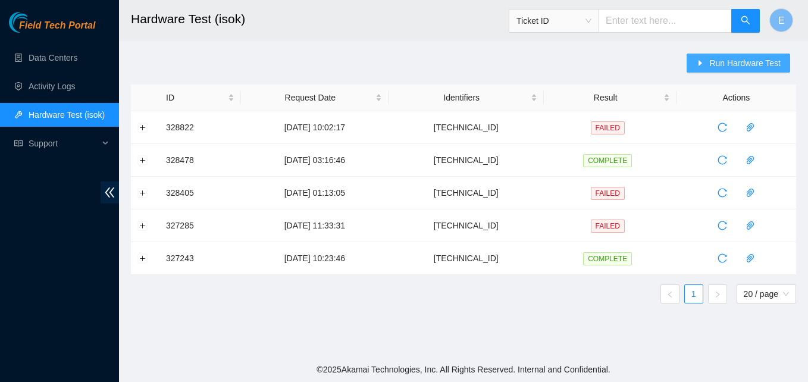
click at [725, 65] on span "Run Hardware Test" at bounding box center [744, 62] width 71 height 13
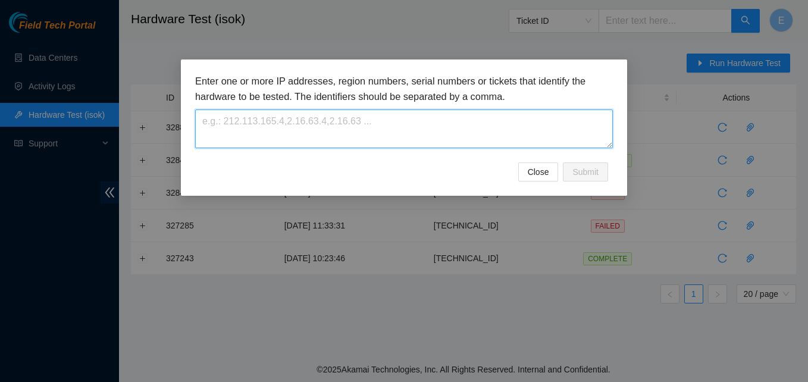
click at [222, 114] on textarea at bounding box center [403, 128] width 417 height 39
paste textarea "[TECHNICAL_ID]"
type textarea "96.7.74.239"
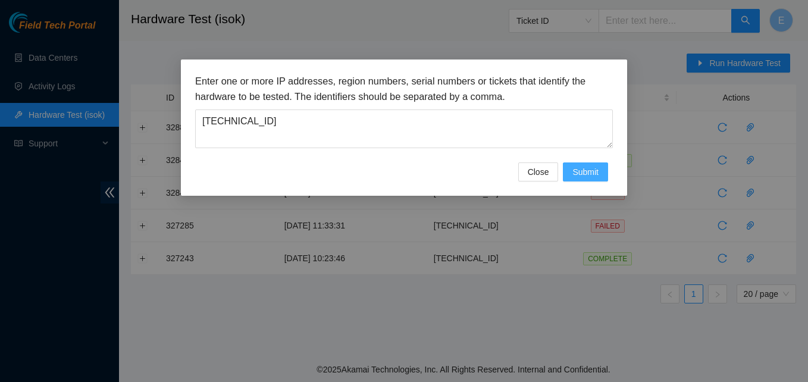
click at [592, 171] on span "Submit" at bounding box center [585, 171] width 26 height 13
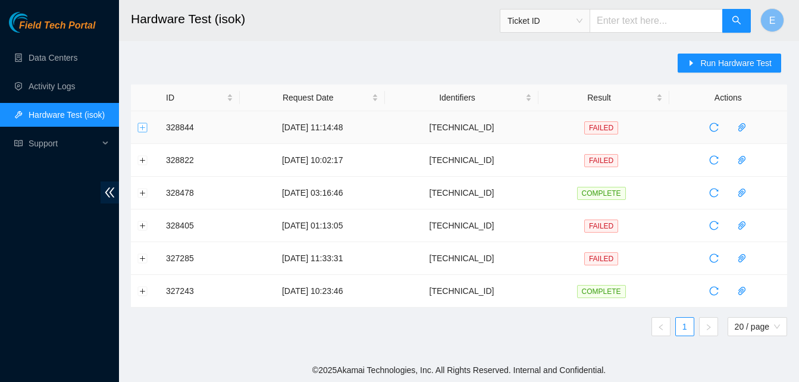
click at [145, 127] on button "Expand row" at bounding box center [143, 127] width 10 height 10
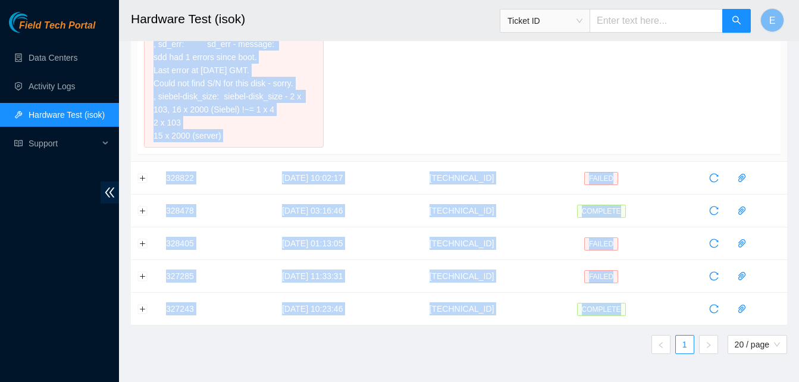
scroll to position [497, 0]
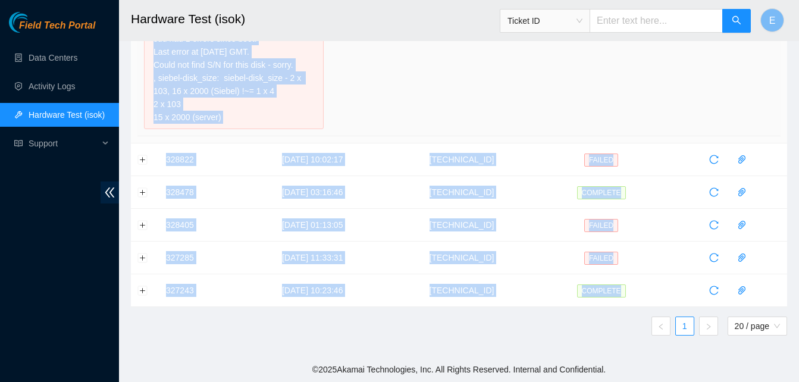
drag, startPoint x: 150, startPoint y: 143, endPoint x: 223, endPoint y: 123, distance: 75.3
copy div "96.7.74.239 : failed: disk: disk - Missing disk(s) Currently responding disks: …"
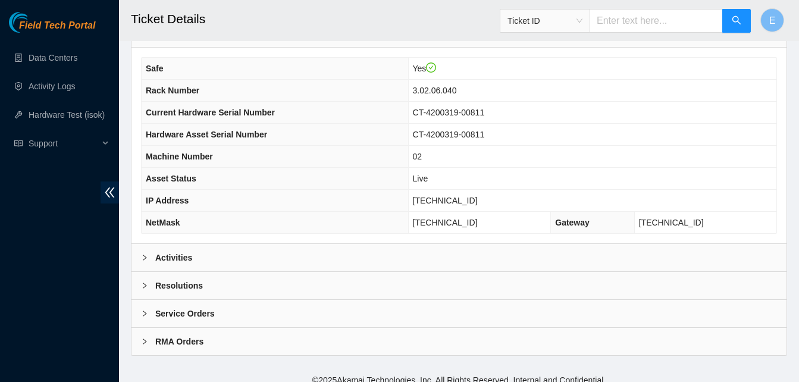
scroll to position [412, 0]
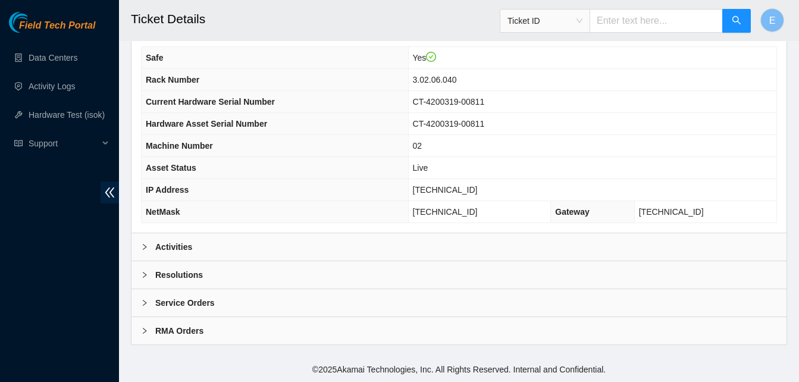
click at [180, 244] on b "Activities" at bounding box center [173, 246] width 37 height 13
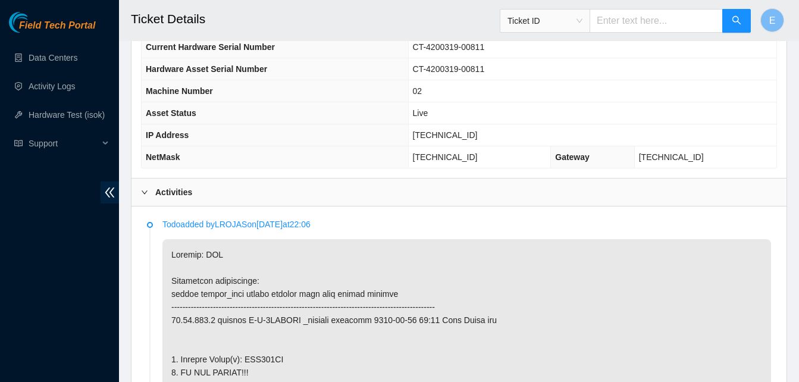
scroll to position [466, 0]
drag, startPoint x: 446, startPoint y: 134, endPoint x: 489, endPoint y: 143, distance: 43.9
click at [489, 143] on td "23.46.150.5" at bounding box center [592, 136] width 368 height 22
copy span "23.46.150.5"
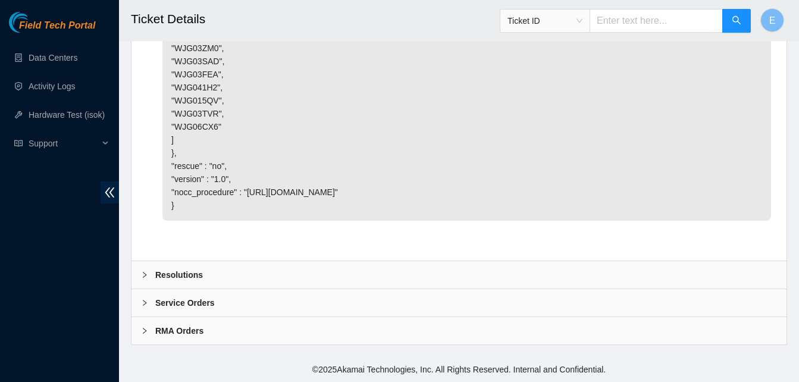
scroll to position [3632, 0]
click at [181, 275] on b "Resolutions" at bounding box center [179, 274] width 48 height 13
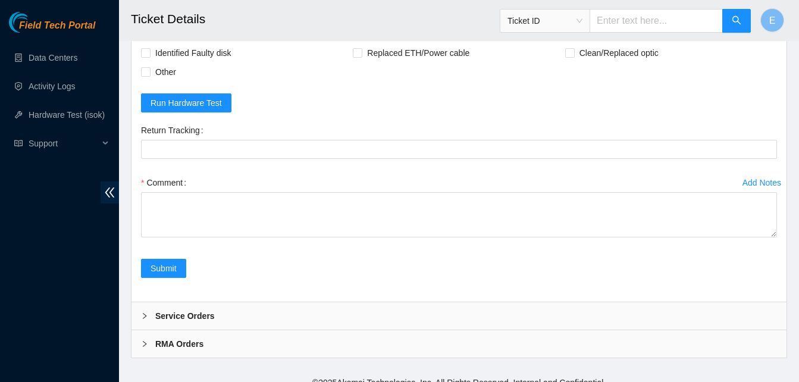
scroll to position [3762, 0]
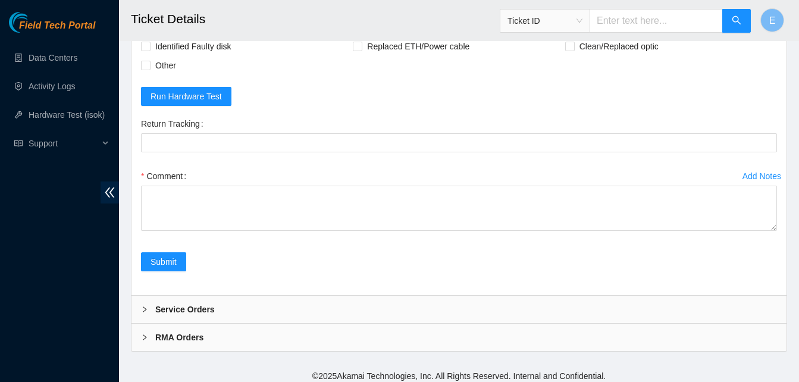
click at [571, 12] on input "Replaced disk" at bounding box center [569, 8] width 8 height 8
checkbox input "true"
click at [150, 13] on span at bounding box center [146, 9] width 10 height 10
click at [149, 12] on input "Rebooted" at bounding box center [145, 8] width 8 height 8
checkbox input "true"
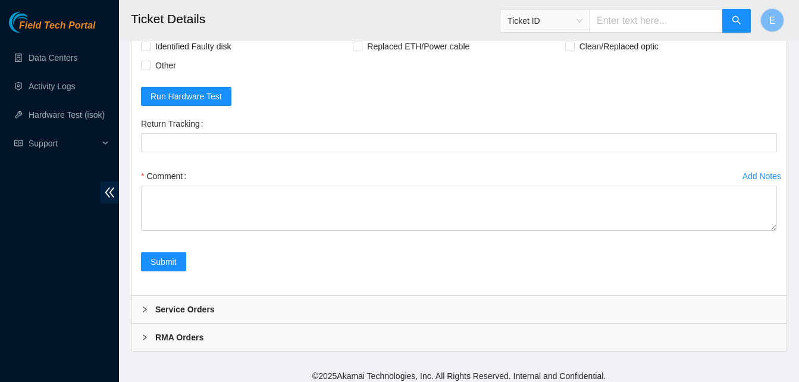
scroll to position [3938, 0]
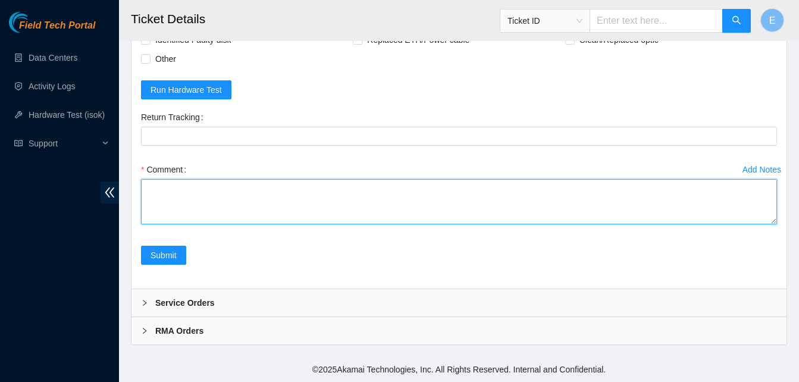
click at [156, 187] on textarea "Comment" at bounding box center [459, 201] width 636 height 45
type textarea "verify rack and server verify sn turned of server replaced disk sn: 131669552"
click at [210, 214] on textarea "verify rack and server verify sn turned of server replaced disk sn: 131669552" at bounding box center [459, 201] width 636 height 45
click at [275, 220] on textarea "verify rack and server verify sn turned of server replaced disk sn: WCC131669552" at bounding box center [459, 201] width 636 height 45
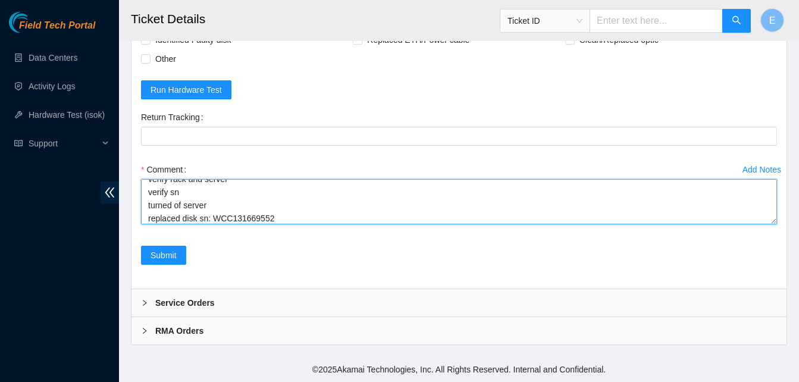
scroll to position [23, 0]
paste textarea "328883 29-08-2025 12:13:08 23.46.150.5 COMPLETE Result Detail Message Ticket ID…"
drag, startPoint x: 144, startPoint y: 183, endPoint x: 243, endPoint y: 227, distance: 108.6
click at [243, 227] on div "Comment verify rack and server verify sn turned of server replaced disk sn: WCC…" at bounding box center [459, 195] width 636 height 71
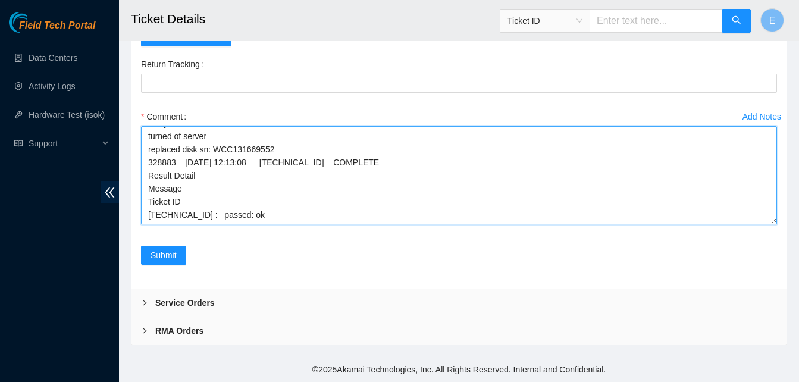
scroll to position [25, 0]
drag, startPoint x: 774, startPoint y: 223, endPoint x: 783, endPoint y: 277, distance: 54.4
click at [783, 277] on div "Rebooted Rescued Replaced disk Reseated components Replaced RAM Replaced Machin…" at bounding box center [458, 108] width 655 height 359
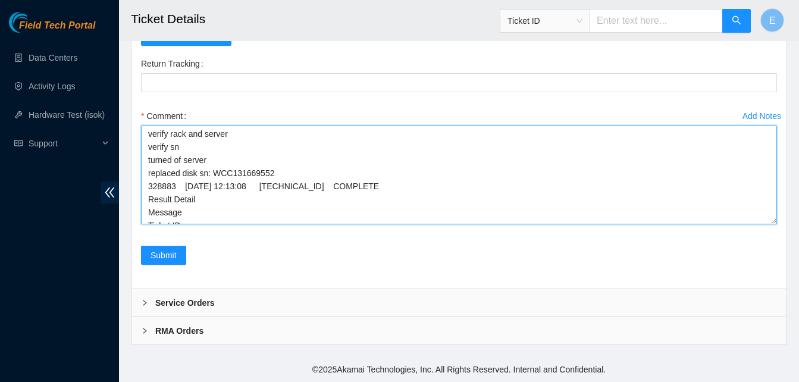
scroll to position [0, 0]
click at [149, 224] on textarea "verify rack and server verify sn turned off server replaced disk sn: WCC1316695…" at bounding box center [459, 174] width 636 height 99
click at [150, 224] on textarea "verify rack and server verify sn turned off server removed bad disksn: WJG015QV…" at bounding box center [459, 174] width 636 height 99
click at [145, 224] on textarea "verify rack and server verify sn turned off server removed bad disksn: WJG015QV…" at bounding box center [459, 174] width 636 height 99
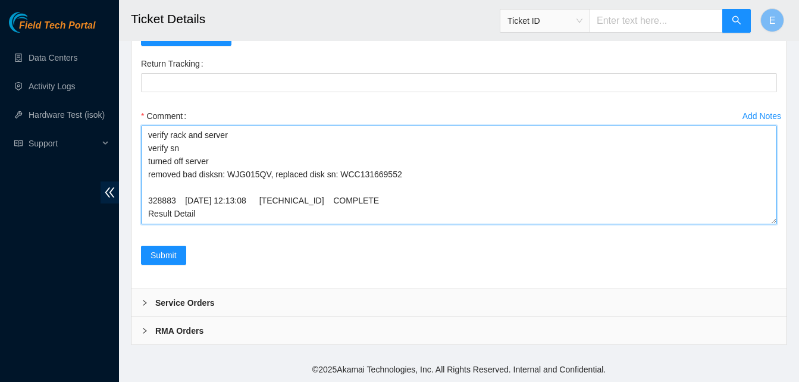
click at [153, 224] on textarea "verify rack and server verify sn turned off server removed bad disksn: WJG015QV…" at bounding box center [459, 174] width 636 height 99
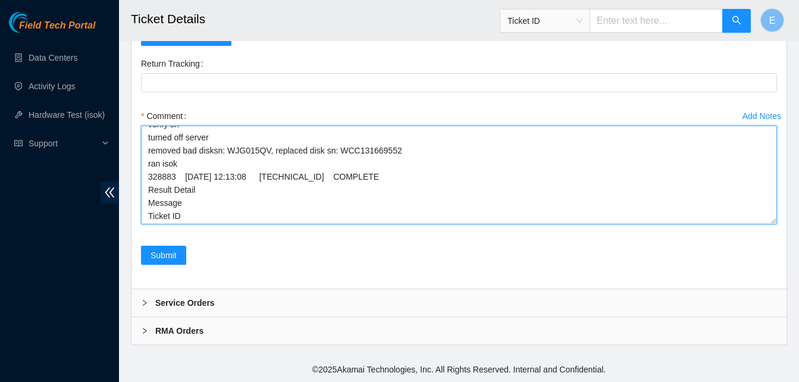
scroll to position [38, 0]
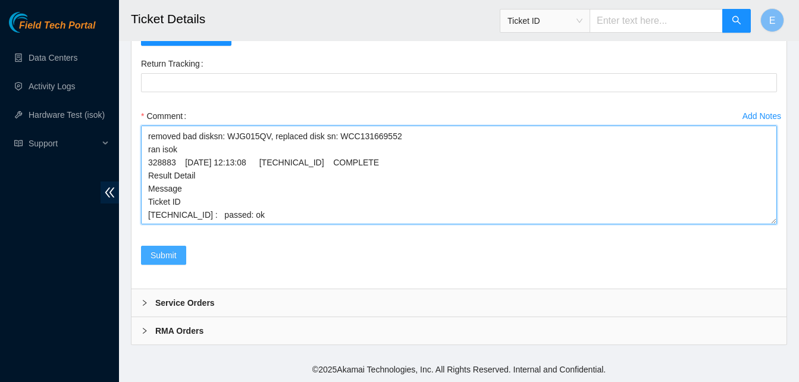
type textarea "verify rack and server verify sn turned off server removed bad disksn: WJG015QV…"
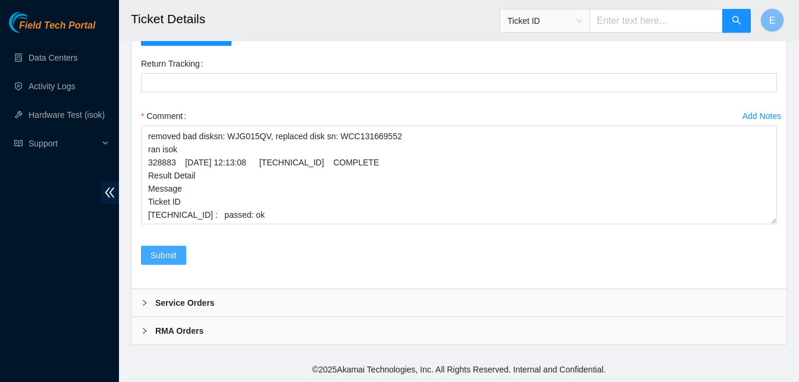
click at [161, 262] on span "Submit" at bounding box center [163, 255] width 26 height 13
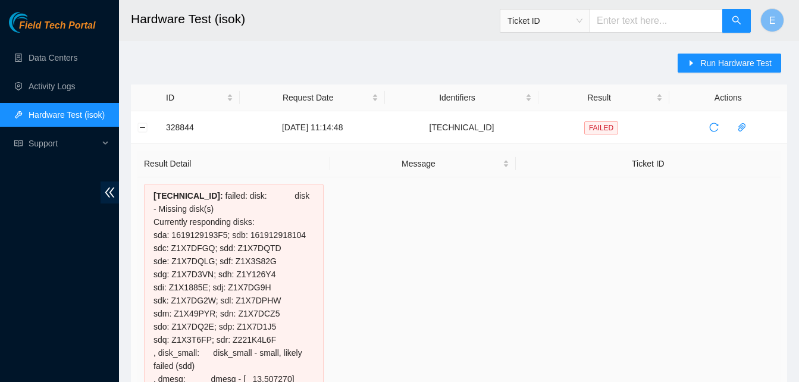
scroll to position [497, 0]
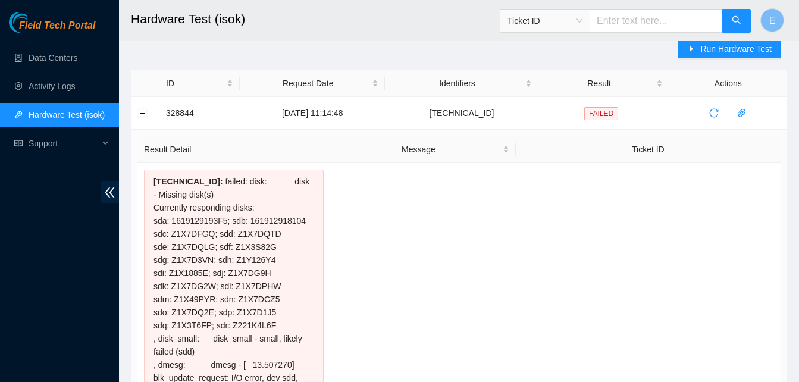
scroll to position [0, 0]
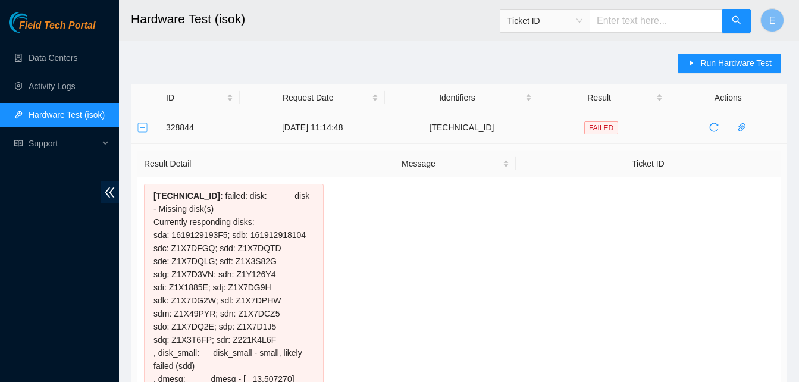
click at [145, 128] on button "Collapse row" at bounding box center [143, 127] width 10 height 10
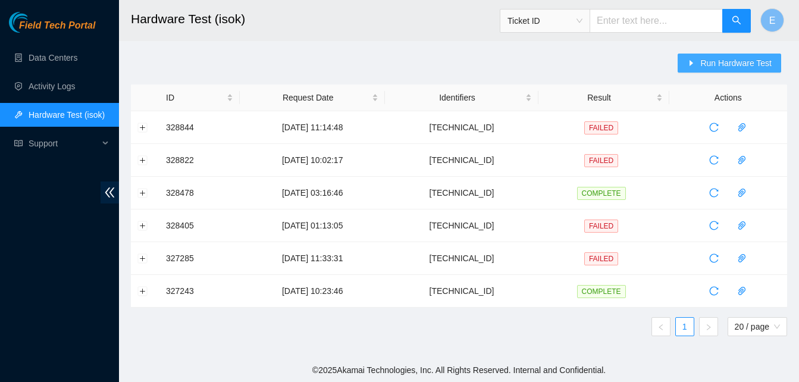
click at [706, 63] on span "Run Hardware Test" at bounding box center [735, 62] width 71 height 13
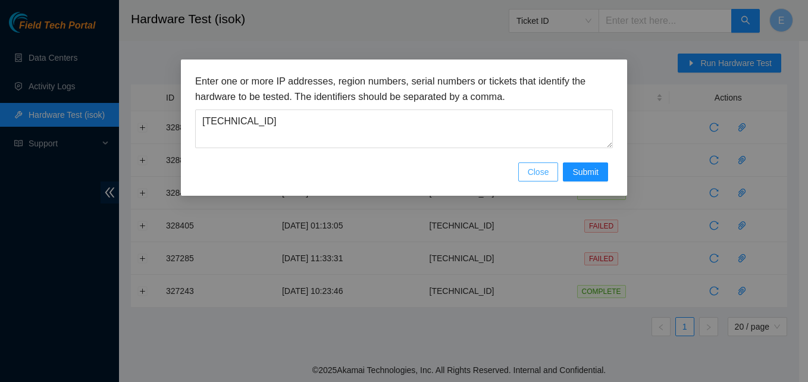
click at [546, 171] on span "Close" at bounding box center [537, 171] width 21 height 13
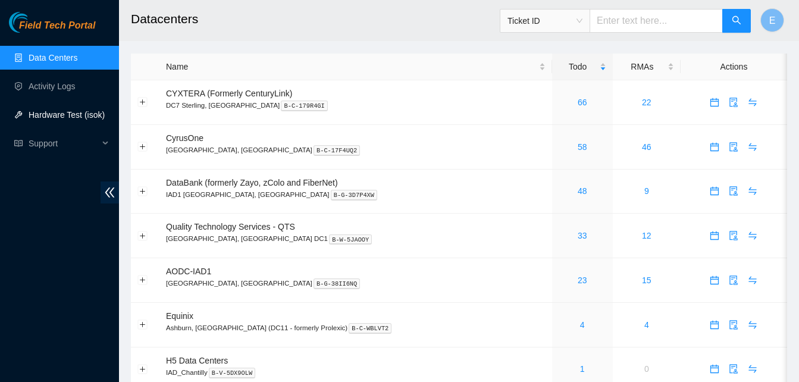
click at [69, 117] on link "Hardware Test (isok)" at bounding box center [67, 115] width 76 height 10
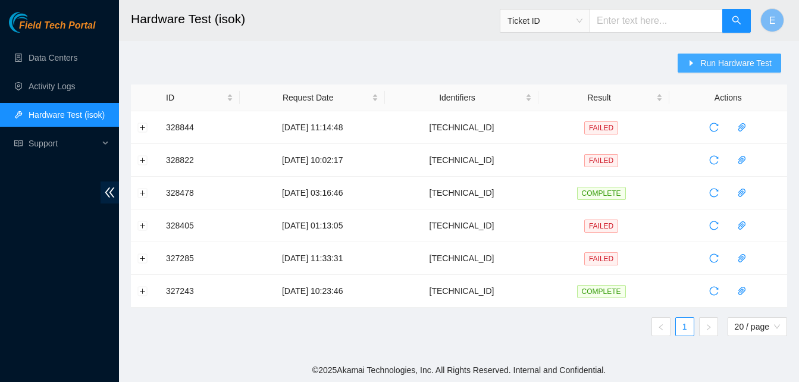
click at [713, 64] on span "Run Hardware Test" at bounding box center [735, 62] width 71 height 13
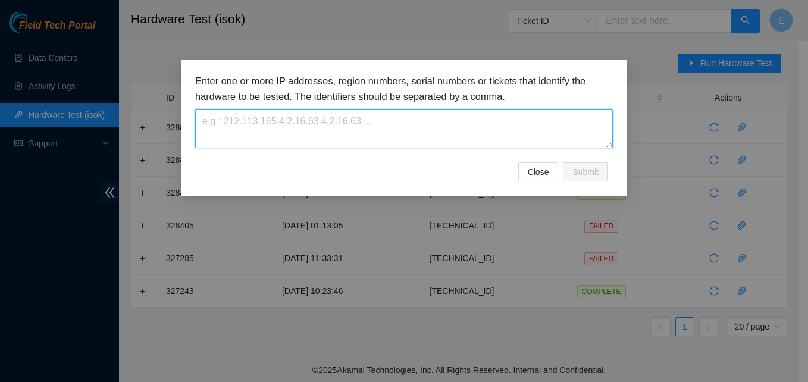
click at [267, 134] on textarea at bounding box center [403, 128] width 417 height 39
paste textarea "[TECHNICAL_ID]"
type textarea "[TECHNICAL_ID]"
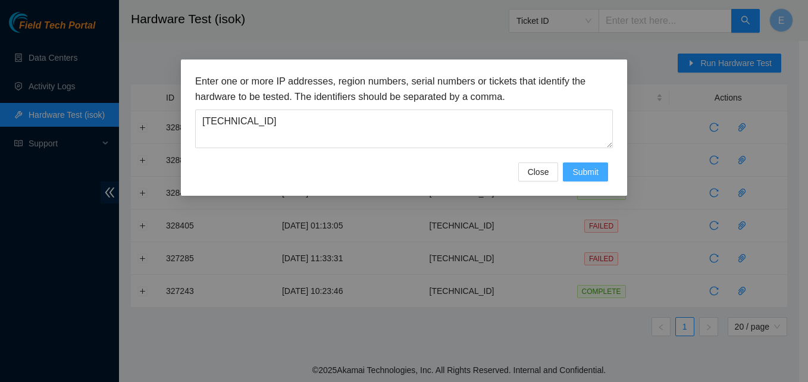
click at [577, 171] on span "Submit" at bounding box center [585, 171] width 26 height 13
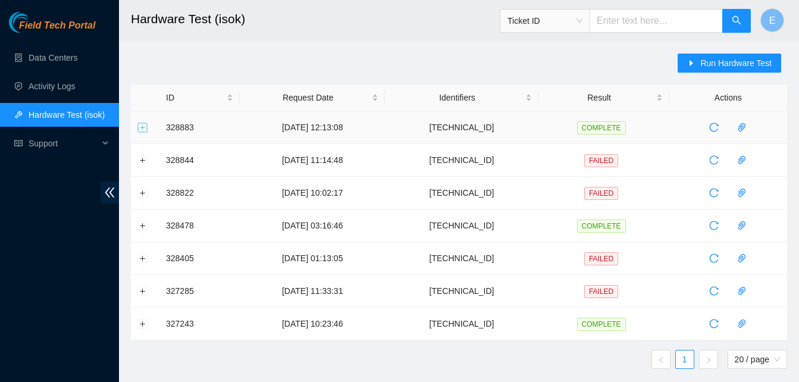
click at [144, 124] on button "Expand row" at bounding box center [143, 127] width 10 height 10
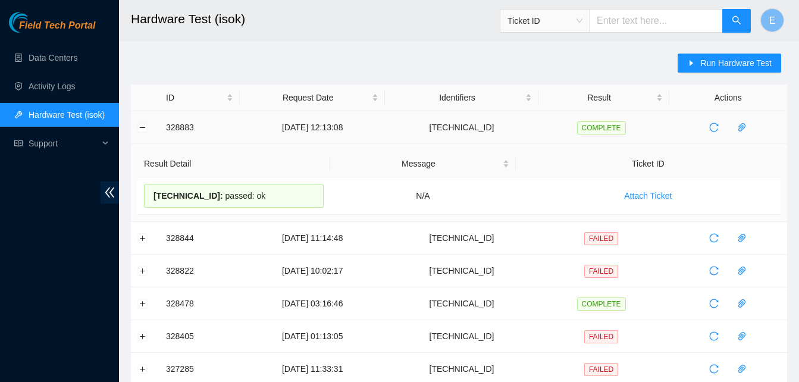
drag, startPoint x: 254, startPoint y: 194, endPoint x: 147, endPoint y: 120, distance: 130.8
click at [147, 120] on tbody "328883 [DATE] 12:13:08 [TECHNICAL_ID] COMPLETE Result Detail Message Ticket ID …" at bounding box center [459, 264] width 656 height 307
copy tbody "328883 [DATE] 12:13:08 [TECHNICAL_ID] COMPLETE Result Detail Message Ticket ID …"
